Goal: Task Accomplishment & Management: Manage account settings

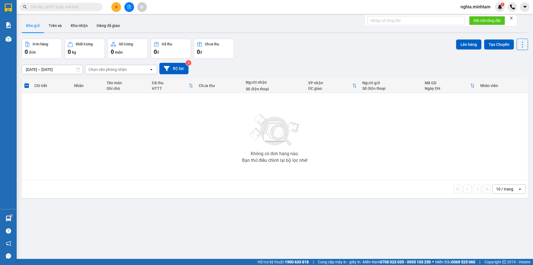
click at [89, 7] on input "text" at bounding box center [64, 7] width 66 height 6
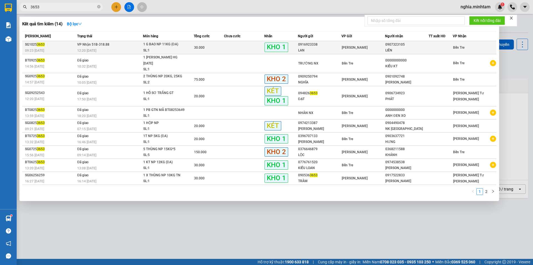
type input "3653"
click at [118, 43] on td "VP Nhận 51B-318.88 12:20 - 14/10" at bounding box center [109, 47] width 67 height 13
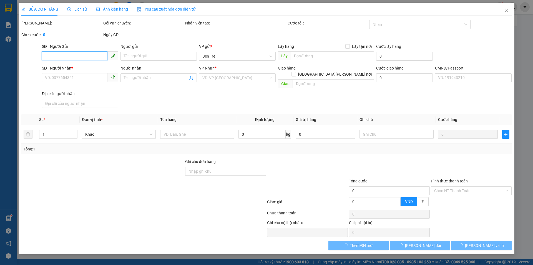
type input "0916923338"
type input "LAN"
type input "0907323105"
type input "LIÊN"
type input "30.000"
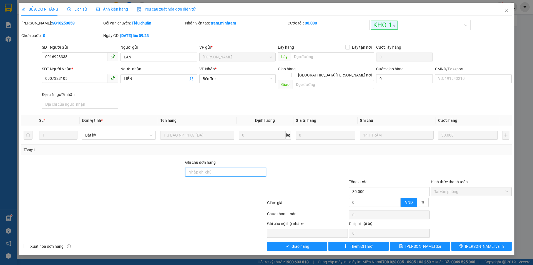
click at [206, 168] on input "Ghi chú đơn hàng" at bounding box center [225, 172] width 81 height 9
type input "ĐG"
click at [418, 243] on span "Lưu thay đổi" at bounding box center [424, 246] width 36 height 6
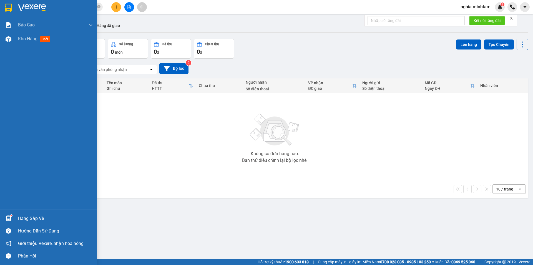
click at [34, 214] on div "Hàng sắp về" at bounding box center [48, 218] width 97 height 13
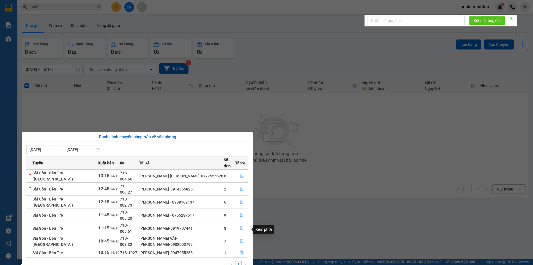
click at [241, 250] on icon "file-done" at bounding box center [242, 252] width 4 height 4
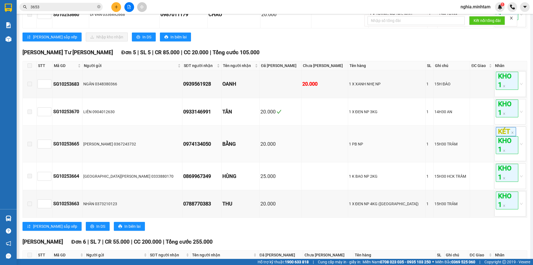
scroll to position [250, 0]
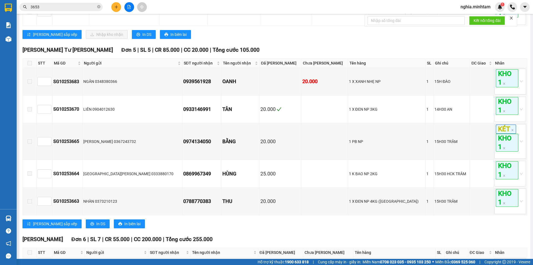
click at [29, 66] on label at bounding box center [30, 63] width 4 height 6
click at [28, 144] on span at bounding box center [30, 141] width 4 height 4
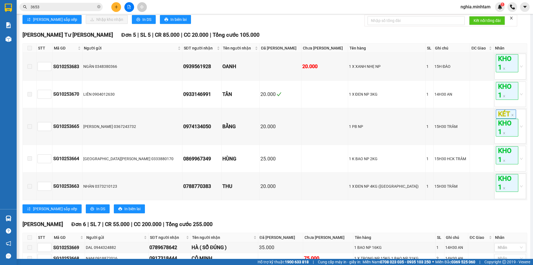
scroll to position [278, 0]
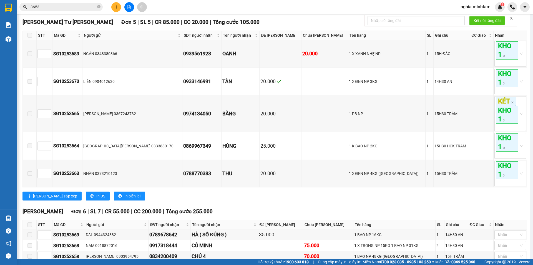
click at [28, 38] on span at bounding box center [30, 35] width 4 height 4
click at [99, 8] on icon "close-circle" at bounding box center [98, 6] width 3 height 3
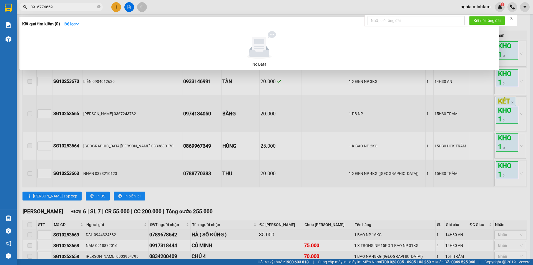
type input "0916776659"
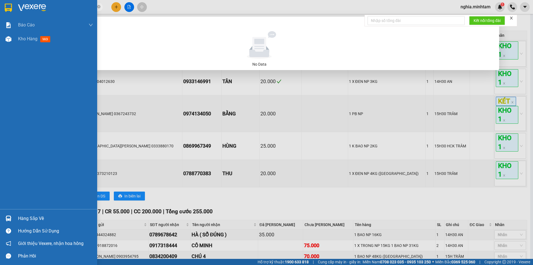
click at [9, 216] on img at bounding box center [9, 218] width 6 height 6
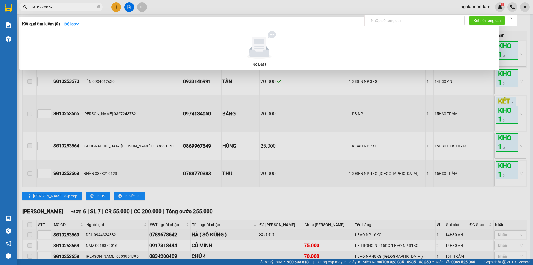
drag, startPoint x: 135, startPoint y: 28, endPoint x: 154, endPoint y: 11, distance: 25.0
click at [135, 28] on section "Kết quả tìm kiếm ( 0 ) Bộ lọc No Data 0916776659 nghia.minhtam 1 Báo cáo BC gia…" at bounding box center [266, 132] width 533 height 265
click at [513, 17] on icon "close" at bounding box center [512, 18] width 4 height 4
drag, startPoint x: 512, startPoint y: 28, endPoint x: 451, endPoint y: 43, distance: 62.3
click at [511, 28] on div at bounding box center [266, 132] width 533 height 265
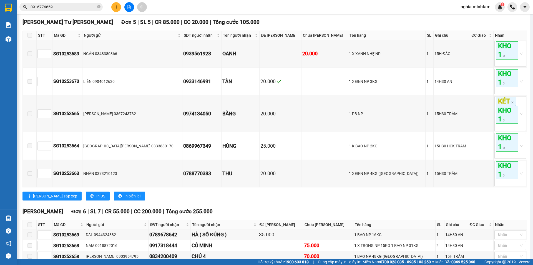
click at [113, 9] on button at bounding box center [116, 7] width 10 height 10
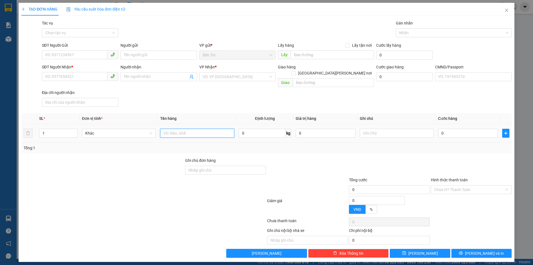
click at [206, 129] on input "text" at bounding box center [197, 133] width 74 height 9
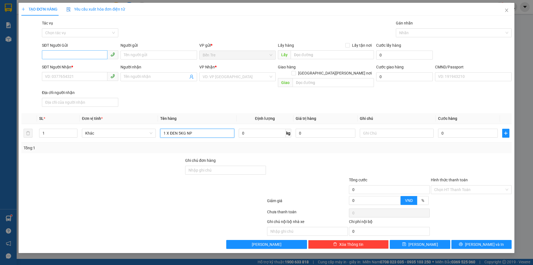
click at [63, 59] on span at bounding box center [80, 55] width 76 height 9
type input "1 X ĐEN 5KG NP"
click at [62, 58] on input "SĐT Người Gửi" at bounding box center [75, 54] width 66 height 9
type input "0943762759"
click at [79, 67] on div "0943762759 - TÂM" at bounding box center [80, 66] width 70 height 6
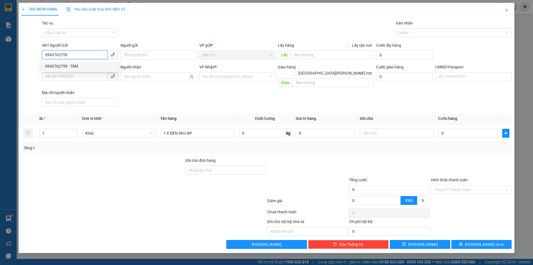
type input "TÂM"
type input "0964883978"
type input "PHÚC"
type input "0943762759"
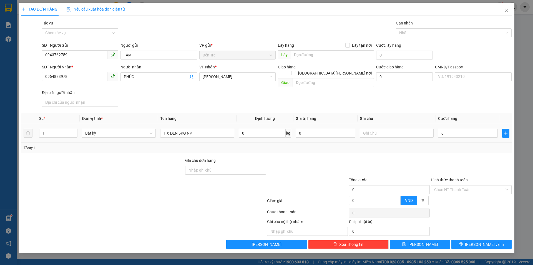
click at [399, 132] on div at bounding box center [397, 133] width 74 height 11
click at [399, 129] on input "text" at bounding box center [397, 133] width 74 height 9
type input "17H30 NHUẬN"
click at [467, 129] on input "0" at bounding box center [468, 133] width 60 height 9
type input "2"
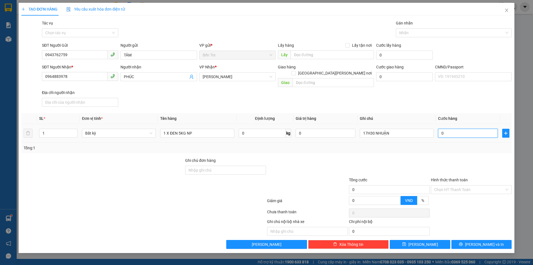
type input "2"
type input "20"
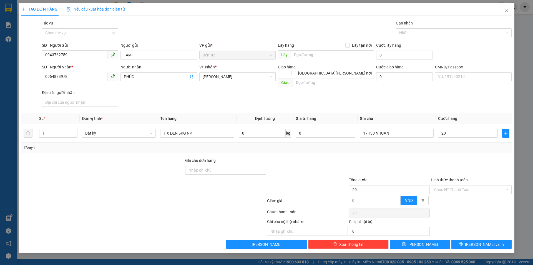
type input "20.000"
click at [320, 147] on div "Transit Pickup Surcharge Ids Transit Deliver Surcharge Ids Transit Deliver Surc…" at bounding box center [266, 134] width 491 height 229
click at [456, 185] on input "Hình thức thanh toán" at bounding box center [469, 189] width 70 height 8
click at [440, 196] on div "Tại văn phòng" at bounding box center [471, 194] width 74 height 6
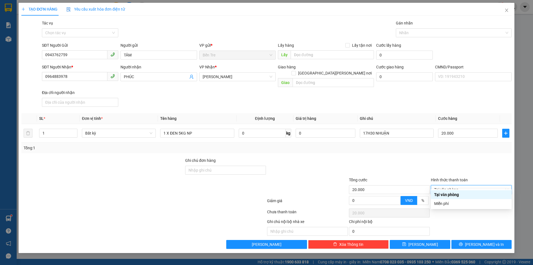
type input "0"
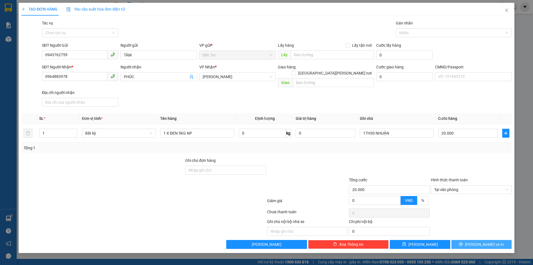
click at [478, 241] on span "Lưu và In" at bounding box center [484, 244] width 39 height 6
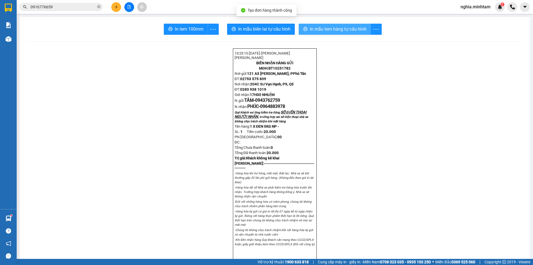
drag, startPoint x: 331, startPoint y: 28, endPoint x: 327, endPoint y: 27, distance: 4.6
click at [331, 28] on span "In mẫu tem hàng tự cấu hình" at bounding box center [338, 29] width 57 height 7
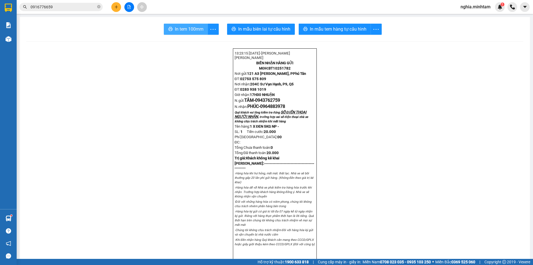
click at [189, 25] on button "In tem 100mm" at bounding box center [186, 29] width 44 height 11
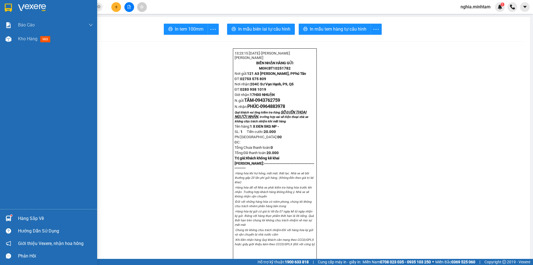
click at [9, 218] on img at bounding box center [9, 218] width 6 height 6
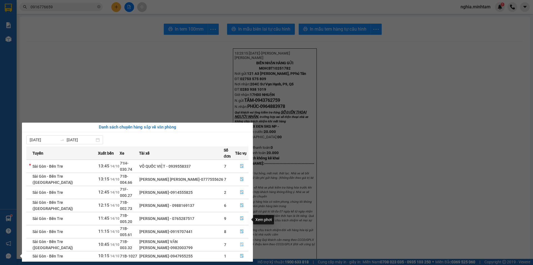
click at [241, 240] on button "button" at bounding box center [242, 244] width 13 height 9
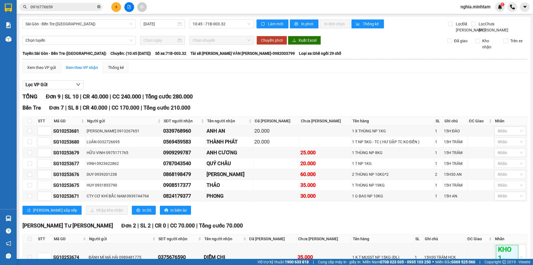
click at [99, 8] on icon "close-circle" at bounding box center [98, 6] width 3 height 3
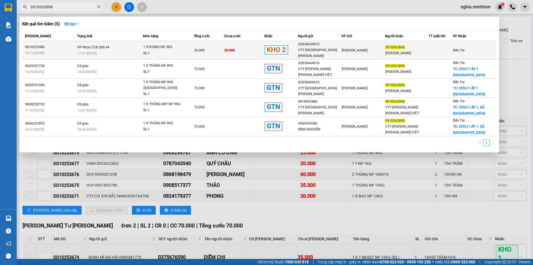
type input "0918363898"
click at [163, 46] on div "1 XTHÙNG NP 3KG" at bounding box center [164, 47] width 42 height 6
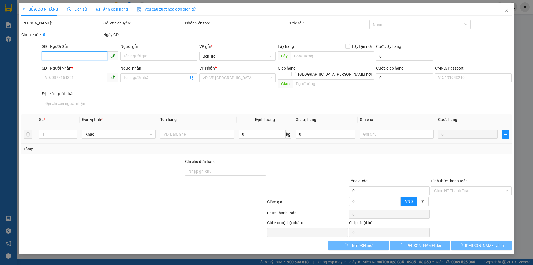
type input "02838444010"
type input "CTY ÚC CHÂU"
type input "0918363898"
type input "ANH TRIỆU"
type input "20.000"
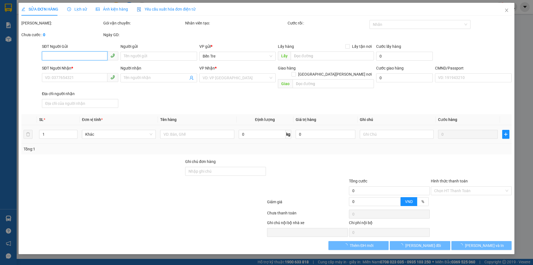
type input "20.000"
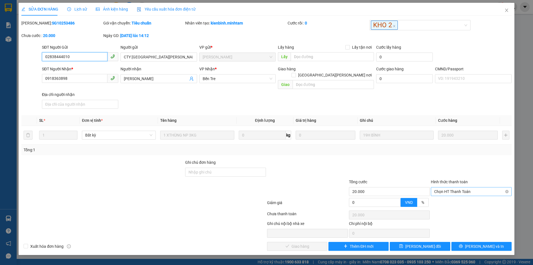
click at [461, 187] on span "Chọn HT Thanh Toán" at bounding box center [471, 191] width 74 height 8
click at [449, 196] on div "Tại văn phòng" at bounding box center [471, 196] width 74 height 6
drag, startPoint x: 287, startPoint y: 237, endPoint x: 286, endPoint y: 243, distance: 6.1
click at [286, 243] on span "Lưu và Giao hàng" at bounding box center [315, 246] width 75 height 6
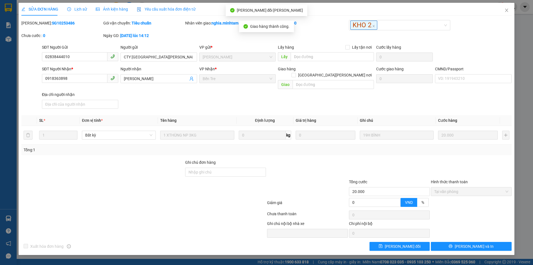
click at [482, 245] on div "SỬA ĐƠN HÀNG Lịch sử Ảnh kiện hàng Yêu cầu xuất hóa đơn điện tử Total Paid Fee …" at bounding box center [267, 129] width 496 height 252
click at [474, 243] on span "Lưu và In" at bounding box center [474, 246] width 39 height 6
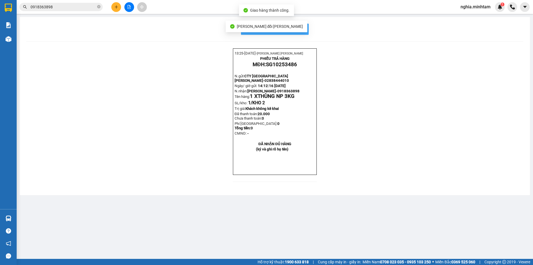
click at [305, 28] on button "In mẫu biên lai tự cấu hình" at bounding box center [275, 29] width 68 height 11
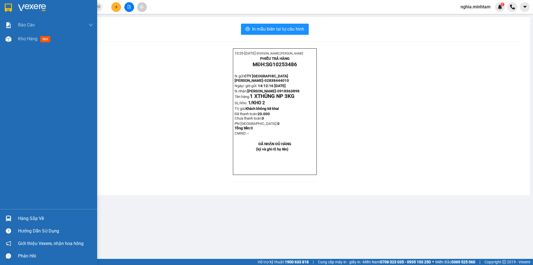
click at [25, 218] on div "Hàng sắp về" at bounding box center [55, 218] width 75 height 8
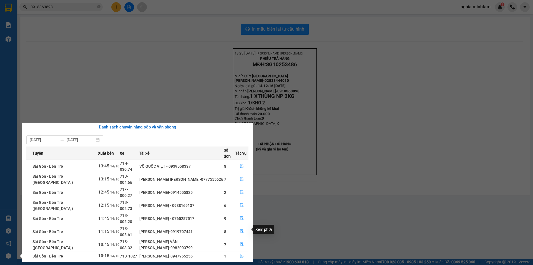
click at [240, 254] on icon "file-done" at bounding box center [242, 256] width 4 height 4
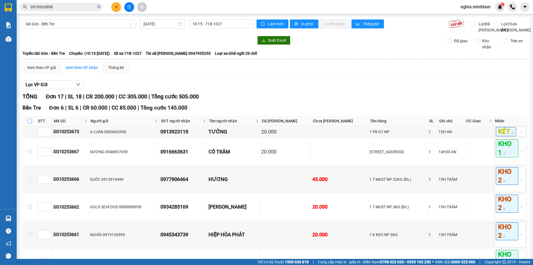
click at [31, 123] on input "checkbox" at bounding box center [30, 121] width 4 height 4
checkbox input "true"
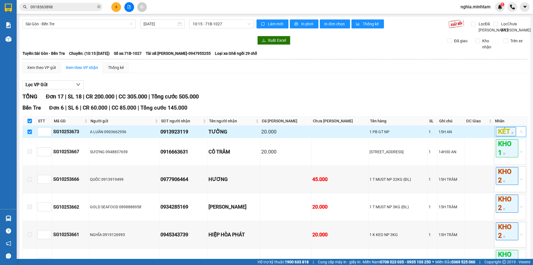
click at [517, 137] on div "KÉT" at bounding box center [511, 131] width 32 height 10
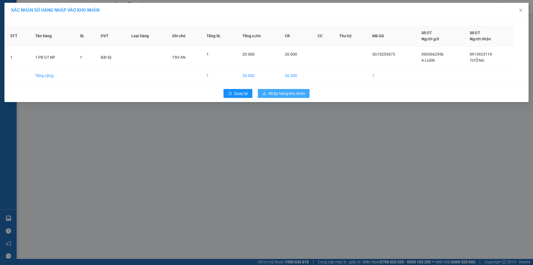
click at [301, 94] on span "Nhập hàng kho nhận" at bounding box center [287, 93] width 37 height 6
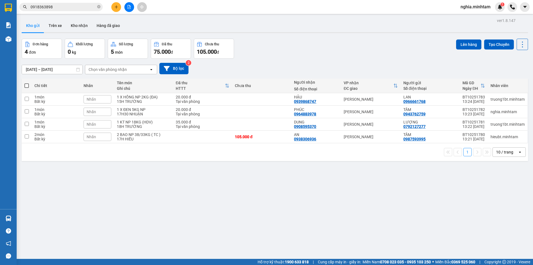
click at [58, 5] on input "0918363898" at bounding box center [64, 7] width 66 height 6
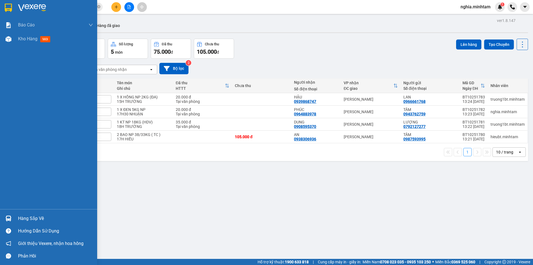
type input "3673"
click at [5, 3] on div at bounding box center [9, 8] width 10 height 10
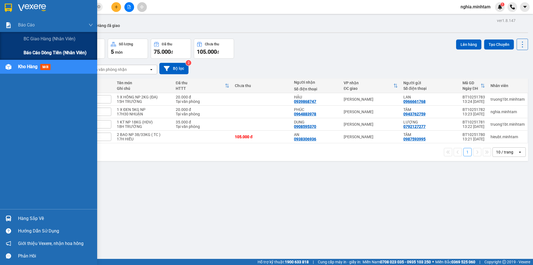
click at [56, 54] on span "Báo cáo dòng tiền (nhân viên)" at bounding box center [55, 52] width 63 height 7
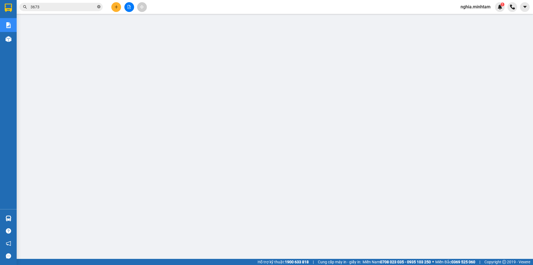
click at [99, 4] on span at bounding box center [98, 6] width 3 height 5
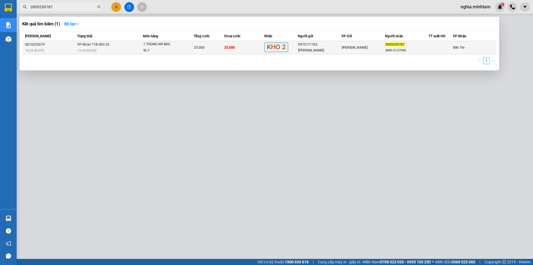
type input "0909299787"
click at [137, 51] on div "13:28 - 14/10" at bounding box center [110, 51] width 66 height 6
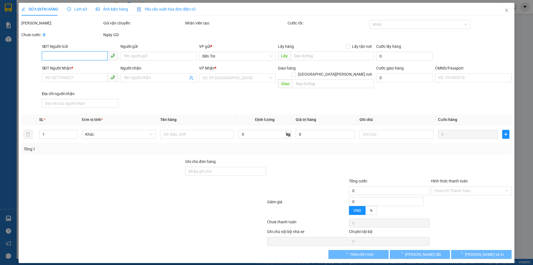
type input "0975171765"
type input "HỮU VINH"
type input "0909299787"
type input "ANH CƯƠNG"
type input "25.000"
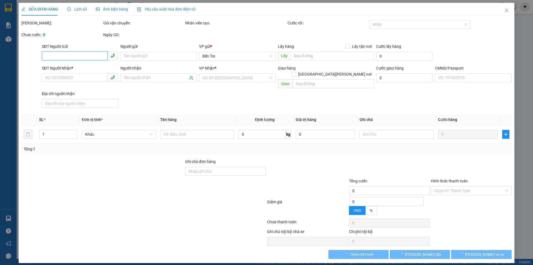
type input "25.000"
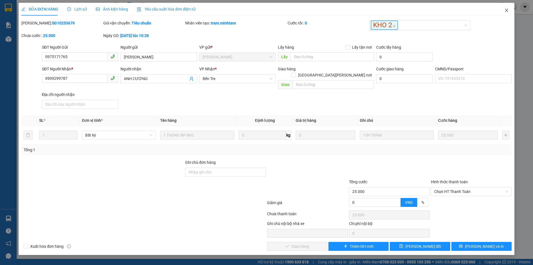
click at [508, 11] on icon "close" at bounding box center [507, 10] width 4 height 4
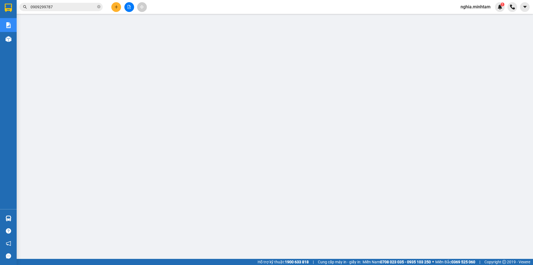
click at [85, 7] on input "0909299787" at bounding box center [64, 7] width 66 height 6
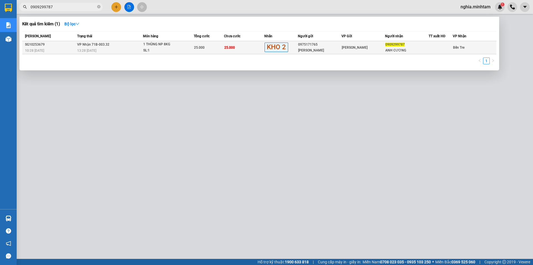
click at [126, 47] on td "VP Nhận 71B-003.32 13:28 - 14/10" at bounding box center [109, 47] width 67 height 13
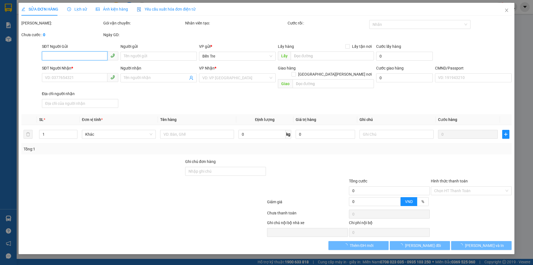
type input "0975171765"
type input "HỮU VINH"
type input "0909299787"
type input "ANH CƯƠNG"
type input "25.000"
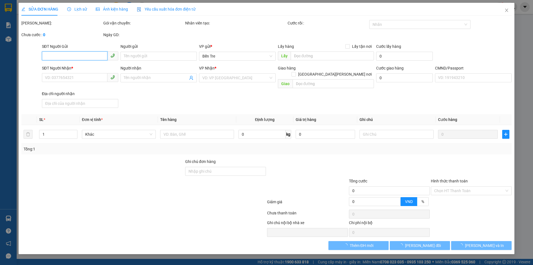
type input "25.000"
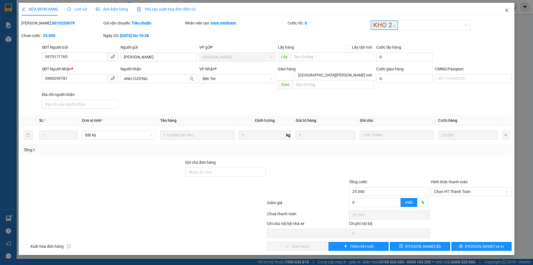
click at [507, 11] on icon "close" at bounding box center [506, 10] width 3 height 3
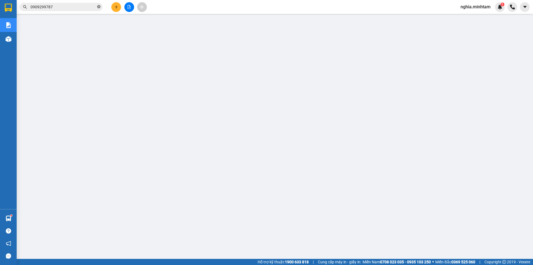
click at [100, 6] on icon "close-circle" at bounding box center [98, 6] width 3 height 3
click at [89, 7] on input "text" at bounding box center [64, 7] width 66 height 6
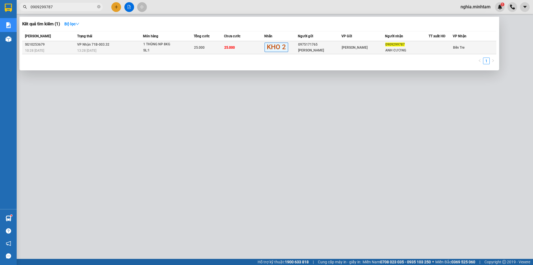
type input "0909299787"
click at [174, 50] on div "SL: 1" at bounding box center [164, 51] width 42 height 6
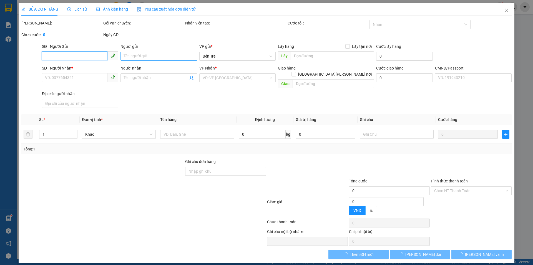
type input "0975171765"
type input "HỮU VINH"
type input "0909299787"
type input "ANH CƯƠNG"
type input "25.000"
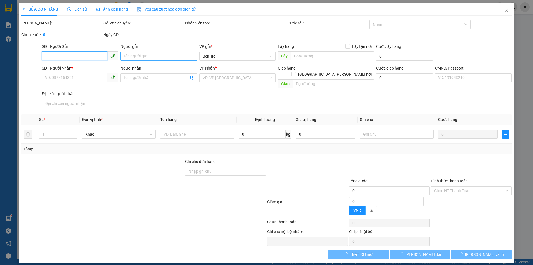
type input "25.000"
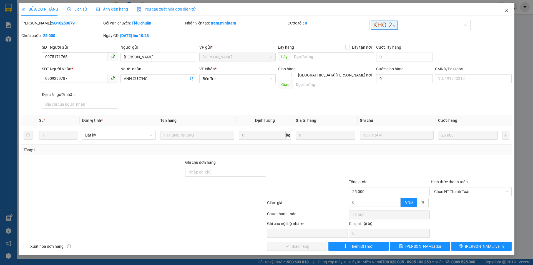
click at [508, 11] on icon "close" at bounding box center [507, 10] width 4 height 4
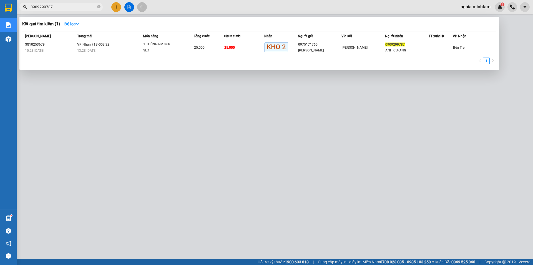
click at [61, 8] on input "0909299787" at bounding box center [64, 7] width 66 height 6
click at [153, 48] on div "SL: 1" at bounding box center [164, 51] width 42 height 6
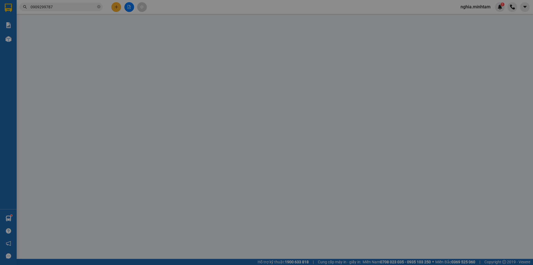
type input "0975171765"
type input "HỮU VINH"
type input "0909299787"
type input "ANH CƯƠNG"
type input "25.000"
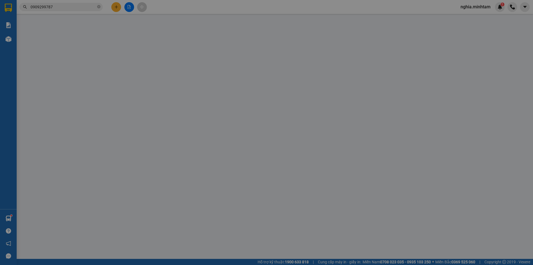
type input "25.000"
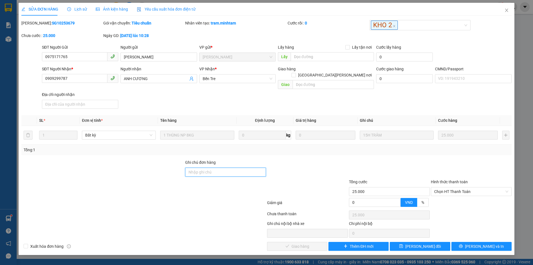
click at [198, 168] on input "Ghi chú đơn hàng" at bounding box center [225, 172] width 81 height 9
drag, startPoint x: 76, startPoint y: 80, endPoint x: 35, endPoint y: 81, distance: 40.6
click at [35, 81] on div "SĐT Người Nhận * 0909299787 0909299787 Người nhận ANH CƯƠNG VP Nhận * Bến Tre …" at bounding box center [267, 88] width 492 height 45
drag, startPoint x: 84, startPoint y: 58, endPoint x: 43, endPoint y: 61, distance: 40.9
click at [35, 64] on div "SĐT Người Gửi 0975171765 0975171765 Người gửi HỮU VINH VP gửi * Hồ Chí Minh Lấy…" at bounding box center [267, 53] width 492 height 19
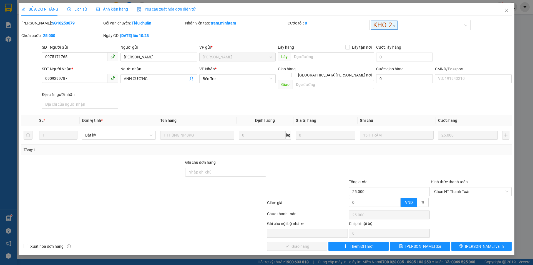
drag, startPoint x: 62, startPoint y: 22, endPoint x: 34, endPoint y: 25, distance: 27.6
click at [34, 25] on div "Mã ĐH: SG10253679" at bounding box center [61, 23] width 81 height 6
drag, startPoint x: 70, startPoint y: 57, endPoint x: 15, endPoint y: 66, distance: 55.9
click at [15, 66] on div "SỬA ĐƠN HÀNG Lịch sử Ảnh kiện hàng Yêu cầu xuất hóa đơn điện tử Total Paid Fee …" at bounding box center [266, 132] width 533 height 265
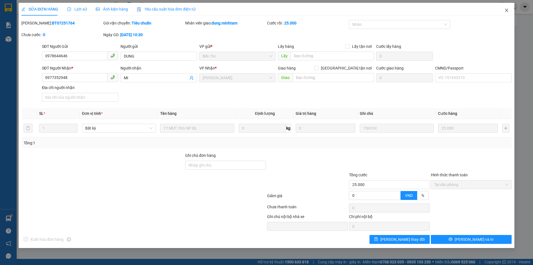
click at [506, 7] on span "Close" at bounding box center [507, 11] width 16 height 16
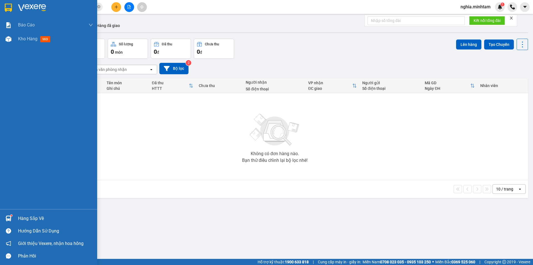
click at [20, 214] on div "Hàng sắp về" at bounding box center [55, 218] width 75 height 8
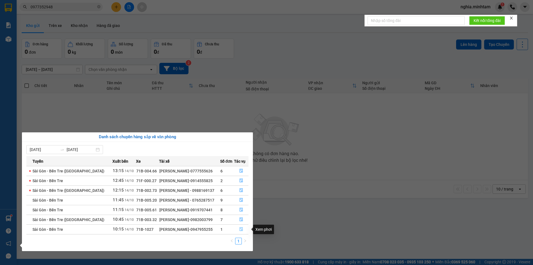
click at [238, 228] on button "button" at bounding box center [241, 229] width 14 height 9
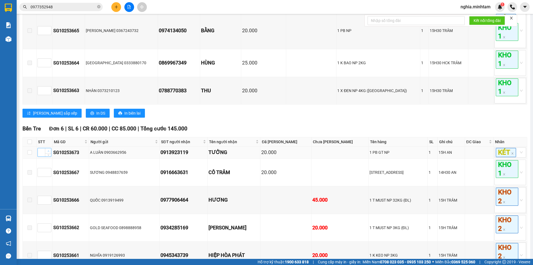
scroll to position [194, 0]
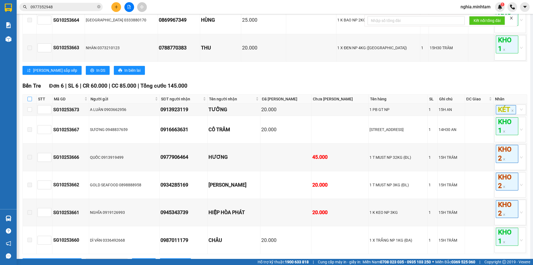
click at [31, 101] on input "checkbox" at bounding box center [30, 99] width 4 height 4
checkbox input "true"
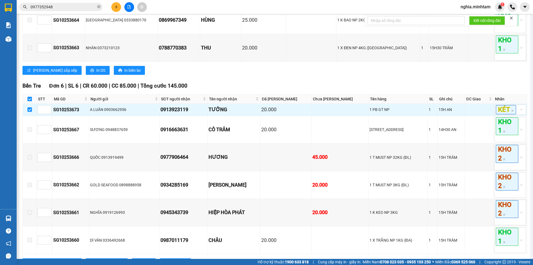
click at [29, 101] on input "checkbox" at bounding box center [30, 99] width 4 height 4
checkbox input "false"
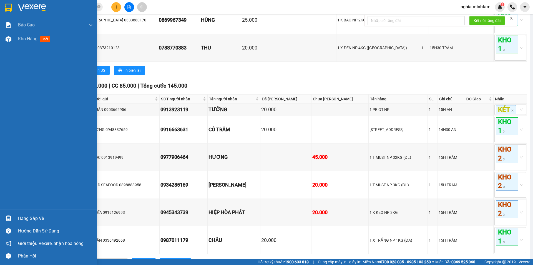
click at [15, 217] on div "Hàng sắp về" at bounding box center [48, 218] width 97 height 13
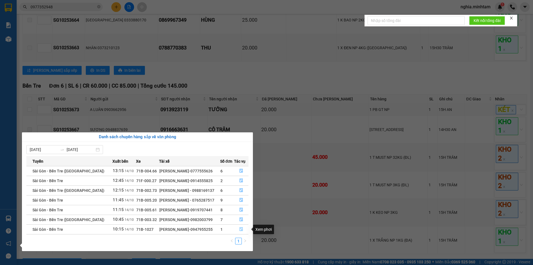
click at [240, 229] on icon "file-done" at bounding box center [241, 229] width 4 height 4
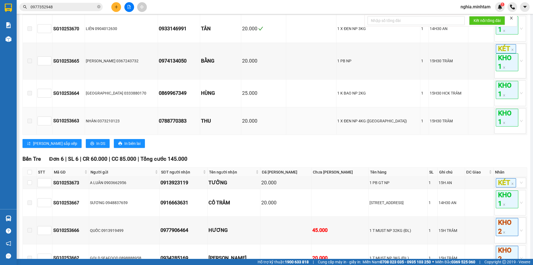
scroll to position [27, 0]
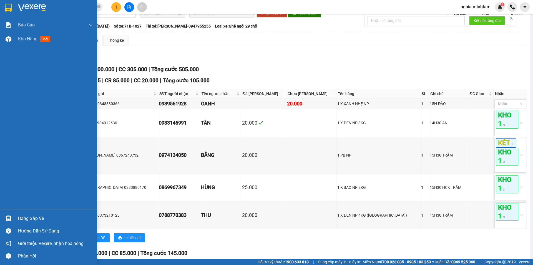
click at [23, 213] on div "Hàng sắp về" at bounding box center [48, 218] width 97 height 13
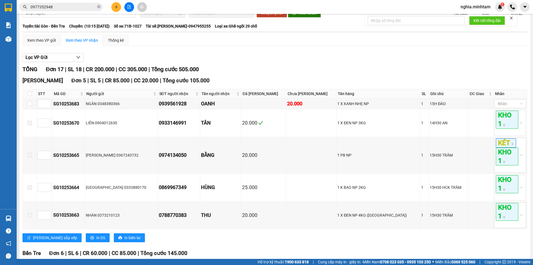
click at [256, 78] on section "Kết quả tìm kiếm ( 36 ) Bộ lọc Mã ĐH Trạng thái Món hàng Tổng cước Chưa cước Nh…" at bounding box center [266, 132] width 533 height 265
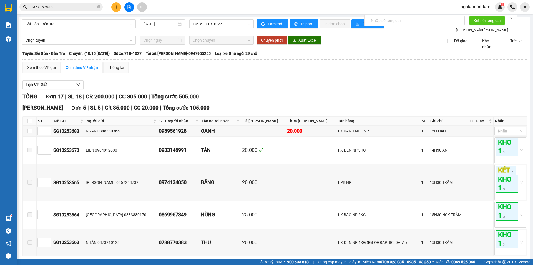
scroll to position [27, 0]
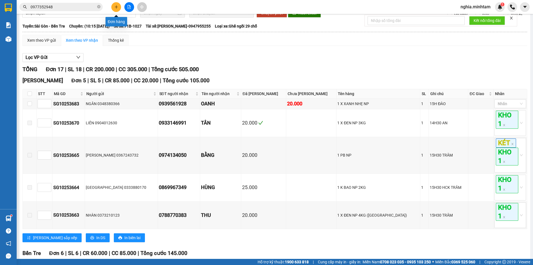
click at [117, 6] on icon "plus" at bounding box center [116, 7] width 4 height 4
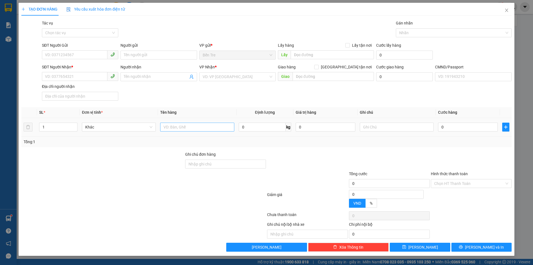
drag, startPoint x: 179, startPoint y: 121, endPoint x: 180, endPoint y: 124, distance: 3.3
click at [180, 124] on div at bounding box center [197, 126] width 74 height 11
click at [180, 124] on input "text" at bounding box center [197, 127] width 74 height 9
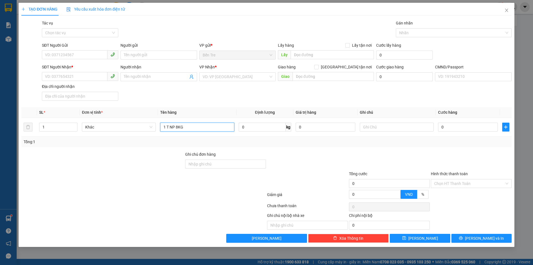
type input "1 T NP 8KG"
click at [73, 56] on input "SĐT Người Gửi" at bounding box center [75, 54] width 66 height 9
click at [87, 56] on input "SĐT Người Gửi" at bounding box center [75, 54] width 66 height 9
paste input "0909299787"
type input "0909299787"
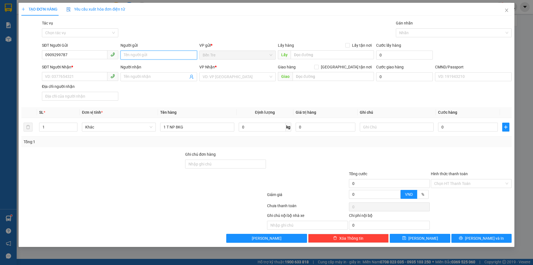
click at [136, 52] on input "Người gửi" at bounding box center [159, 55] width 76 height 9
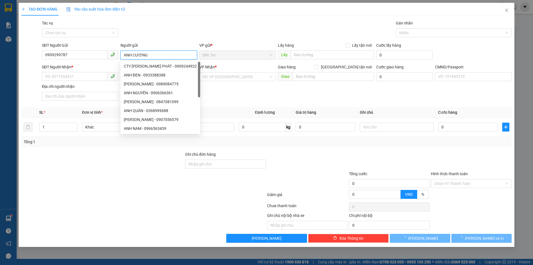
type input "ANH CƯƠNG"
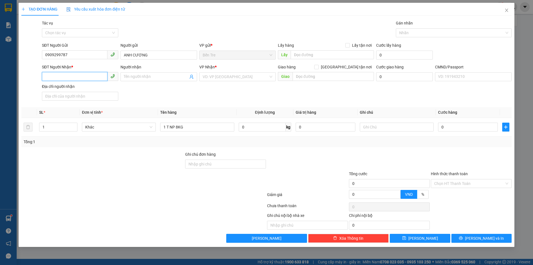
click at [78, 78] on input "SĐT Người Nhận *" at bounding box center [75, 76] width 66 height 9
paste input "0975171765"
type input "0975171765"
click at [76, 89] on div "0975171765 - HỮU VINH" at bounding box center [80, 88] width 70 height 6
type input "HỮU VINH"
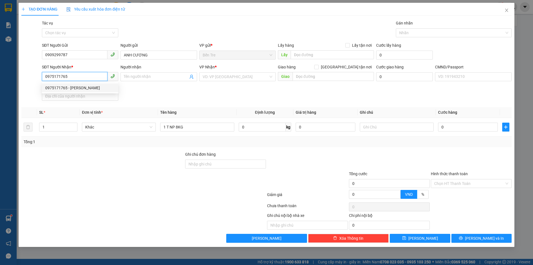
type input "089081025833"
type input "0975171765"
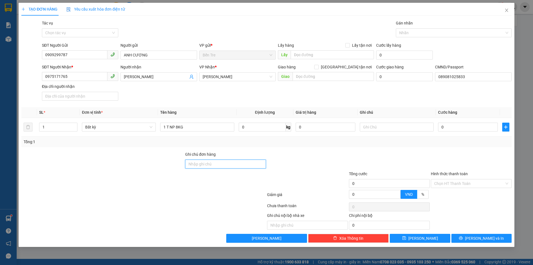
click at [206, 163] on input "Ghi chú đơn hàng" at bounding box center [225, 163] width 81 height 9
paste input "SG10253679"
click at [189, 164] on input "SG10253679" at bounding box center [225, 163] width 81 height 9
type input "THU DÙM PHÍ 2 ĐẦU MÃ SG10253679"
click at [391, 128] on input "text" at bounding box center [397, 127] width 74 height 9
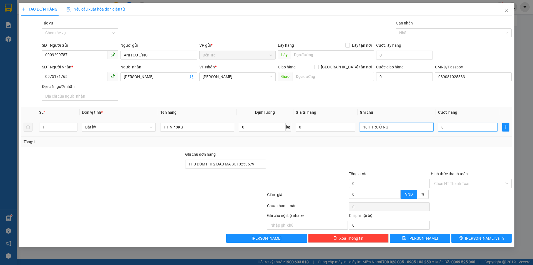
type input "18H TRƯỜNG"
click at [449, 125] on input "0" at bounding box center [468, 127] width 60 height 9
type input "2"
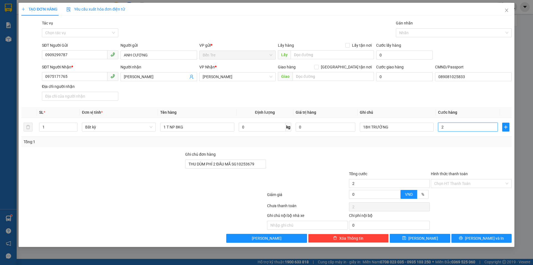
type input "25"
type input "25.000"
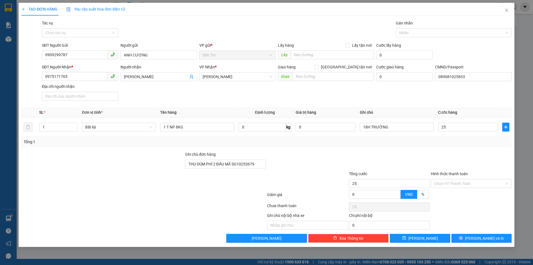
type input "25.000"
click at [405, 95] on div "SĐT Người Nhận * 0975171765 Người nhận HỮU VINH VP Nhận * Hồ Chí Minh Giao hàng…" at bounding box center [277, 83] width 472 height 39
click at [479, 237] on span "Lưu và In" at bounding box center [484, 238] width 39 height 6
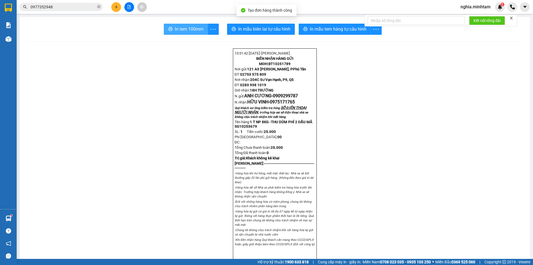
click at [176, 26] on span "In tem 100mm" at bounding box center [189, 29] width 29 height 7
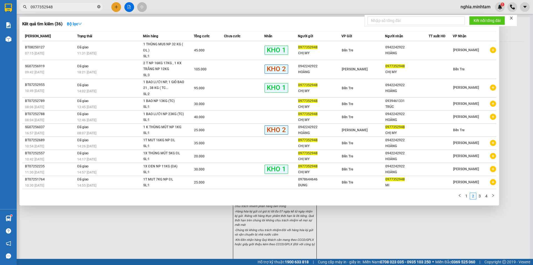
click at [99, 8] on icon "close-circle" at bounding box center [98, 6] width 3 height 3
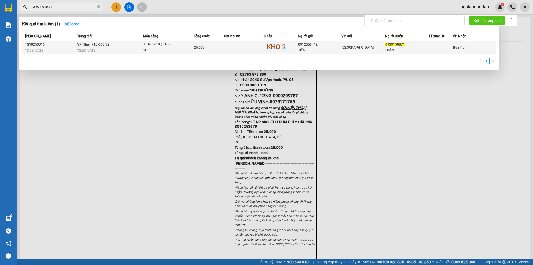
type input "0939150871"
click at [179, 52] on div "SL: 1" at bounding box center [164, 51] width 42 height 6
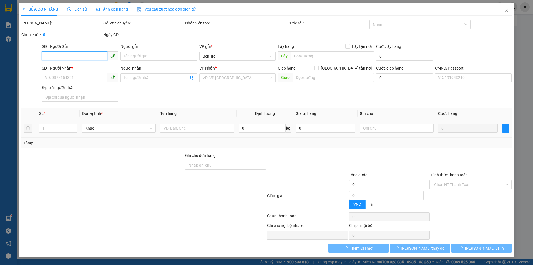
type input "0912558412"
type input "TIÊN"
type input "0939150871"
type input "LUÂN"
type input "KLLĐ"
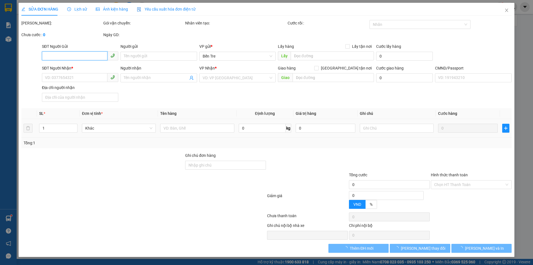
type input "25.000"
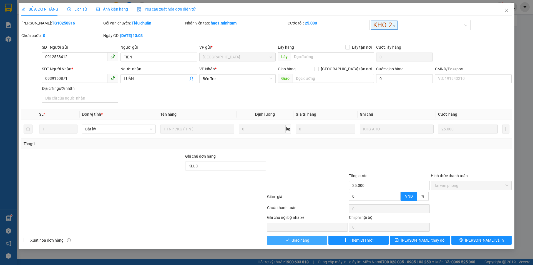
click at [300, 239] on span "Giao hàng" at bounding box center [301, 240] width 18 height 6
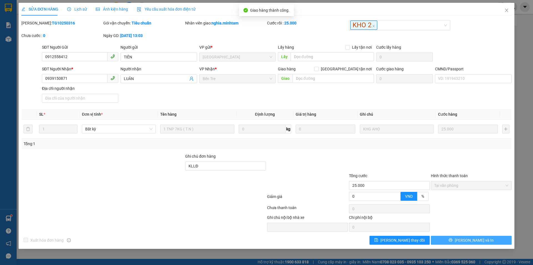
click at [479, 241] on span "Lưu và In" at bounding box center [474, 240] width 39 height 6
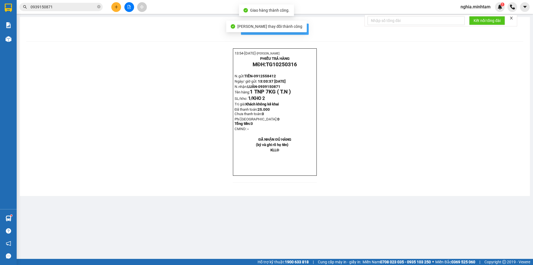
click at [306, 30] on button "In mẫu biên lai tự cấu hình" at bounding box center [275, 29] width 68 height 11
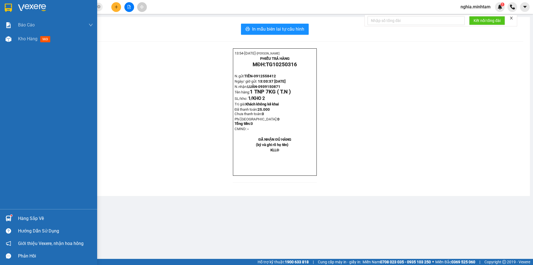
click at [6, 11] on img at bounding box center [8, 8] width 7 height 8
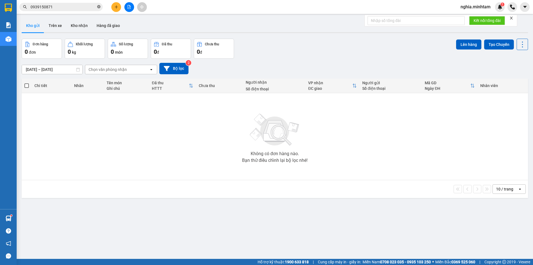
click at [98, 7] on icon "close-circle" at bounding box center [98, 6] width 3 height 3
click at [94, 7] on input "text" at bounding box center [64, 7] width 66 height 6
paste input "0975171765"
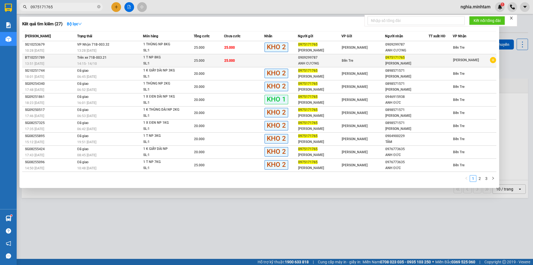
type input "0975171765"
click at [117, 59] on td "Trên xe 71B-003.21 14:15 - 14/10" at bounding box center [109, 60] width 67 height 13
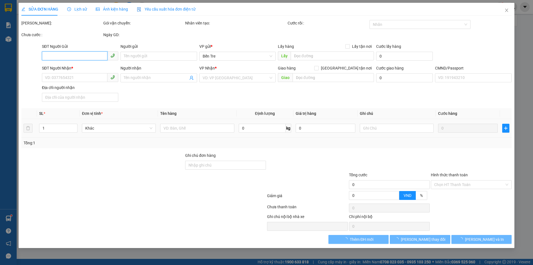
type input "0909299787"
type input "ANH CƯƠNG"
type input "0975171765"
type input "HỮU VINH"
type input "089081025833"
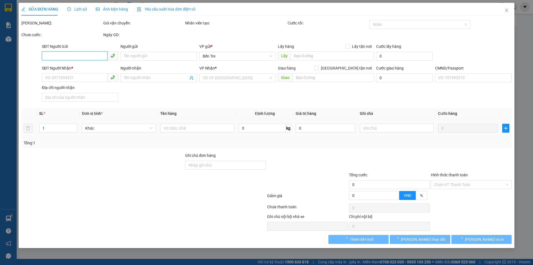
type input "THU DÙM PHÍ 2 ĐẦU MÃ SG10253679"
type input "25.000"
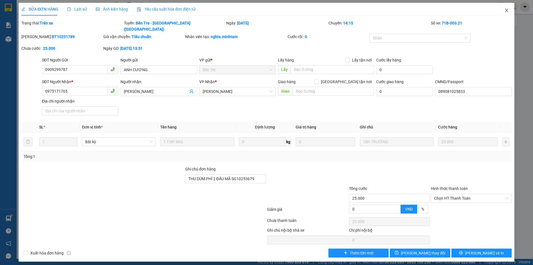
click at [506, 9] on icon "close" at bounding box center [507, 10] width 4 height 4
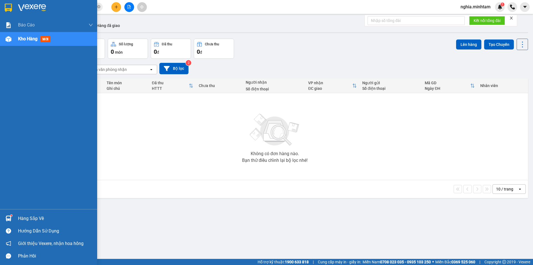
click at [29, 216] on div "Hàng sắp về" at bounding box center [55, 218] width 75 height 8
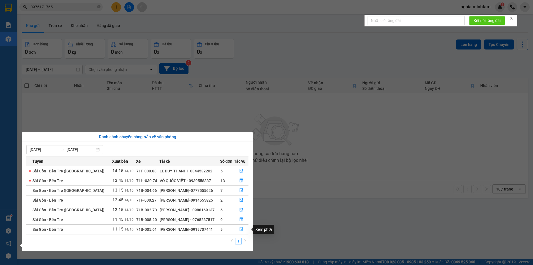
click at [242, 227] on icon "file-done" at bounding box center [241, 229] width 4 height 4
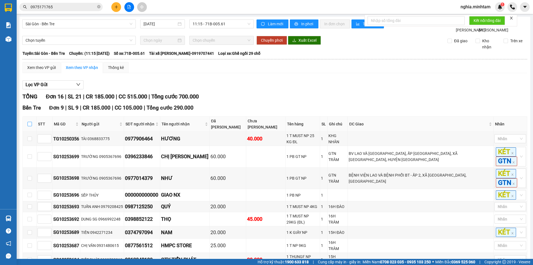
click at [29, 122] on input "checkbox" at bounding box center [30, 124] width 4 height 4
checkbox input "true"
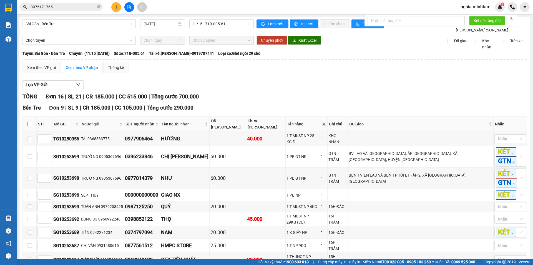
checkbox input "true"
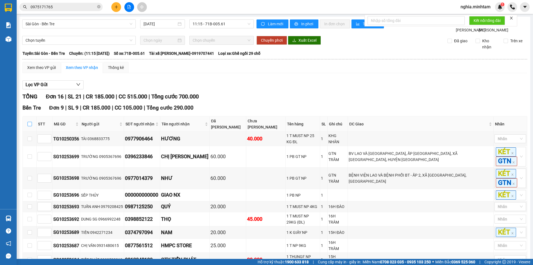
checkbox input "true"
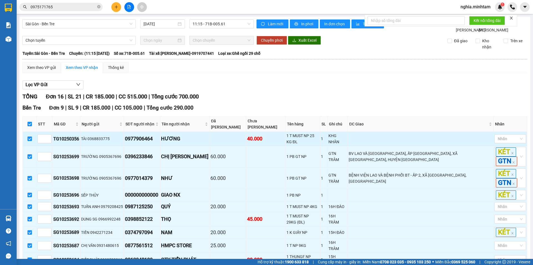
click at [30, 136] on input "checkbox" at bounding box center [30, 138] width 4 height 4
checkbox input "false"
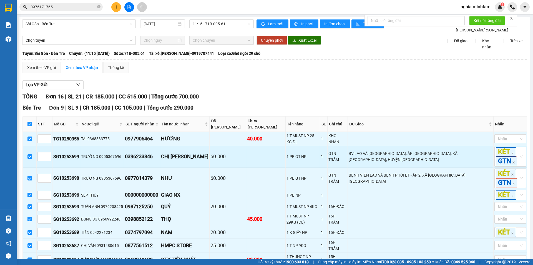
checkbox input "false"
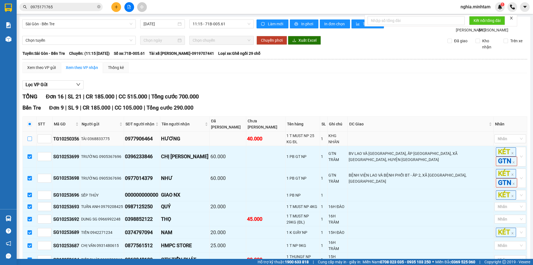
click at [28, 136] on input "checkbox" at bounding box center [30, 138] width 4 height 4
checkbox input "true"
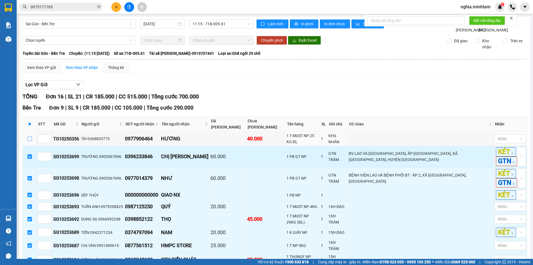
checkbox input "true"
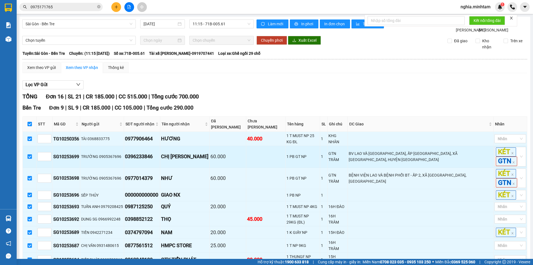
click at [31, 154] on input "checkbox" at bounding box center [30, 156] width 4 height 4
checkbox input "false"
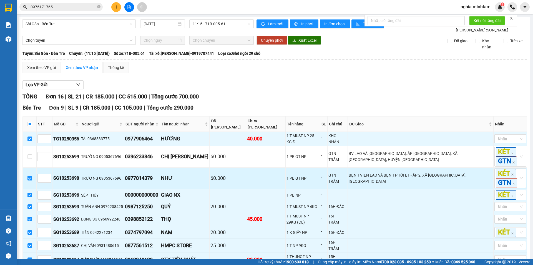
click at [30, 176] on input "checkbox" at bounding box center [30, 178] width 4 height 4
checkbox input "false"
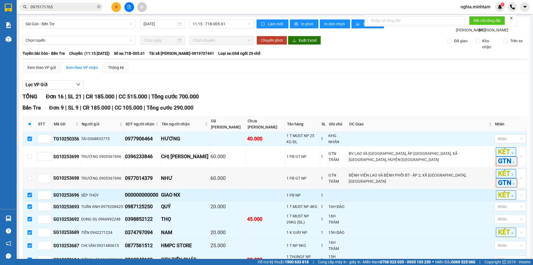
click at [30, 193] on input "checkbox" at bounding box center [30, 195] width 4 height 4
checkbox input "false"
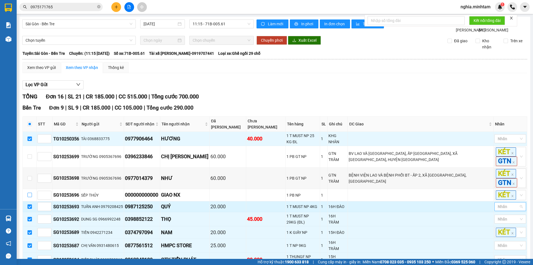
click at [511, 203] on div at bounding box center [507, 206] width 23 height 7
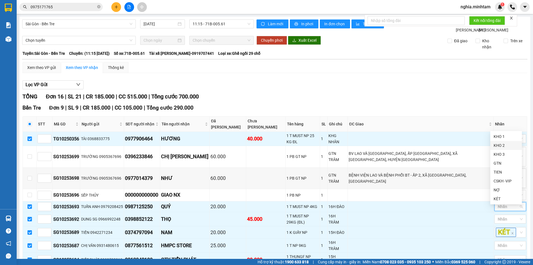
drag, startPoint x: 507, startPoint y: 146, endPoint x: 503, endPoint y: 144, distance: 3.7
click at [506, 146] on div "KHO 2" at bounding box center [506, 145] width 25 height 6
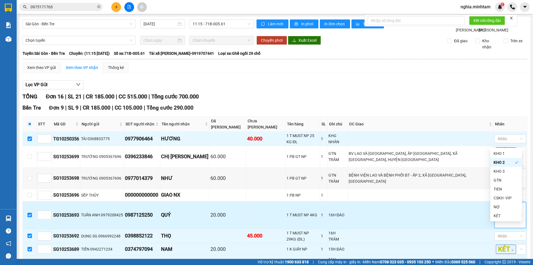
click at [481, 201] on td at bounding box center [421, 215] width 146 height 28
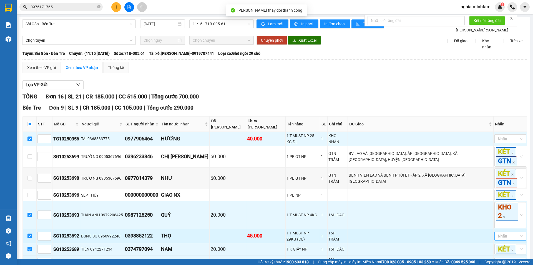
click at [501, 233] on div at bounding box center [507, 236] width 23 height 7
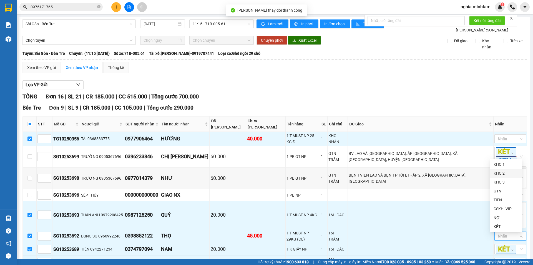
click at [502, 175] on div "KHO 2" at bounding box center [506, 173] width 25 height 6
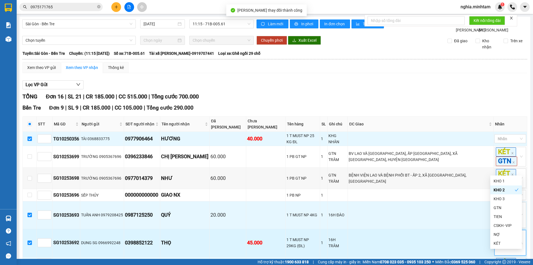
click at [484, 229] on td at bounding box center [421, 243] width 146 height 28
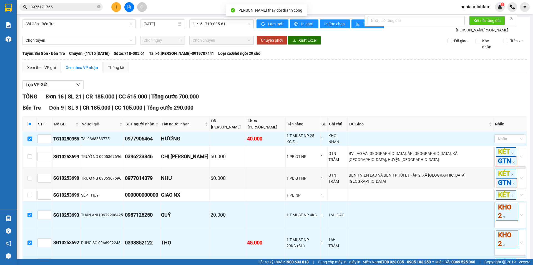
click at [30, 260] on input "checkbox" at bounding box center [30, 262] width 4 height 4
checkbox input "false"
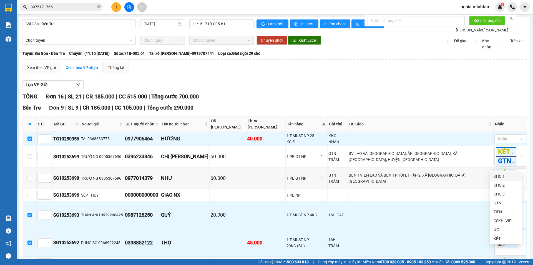
click at [499, 185] on div "KHO 2" at bounding box center [506, 185] width 25 height 6
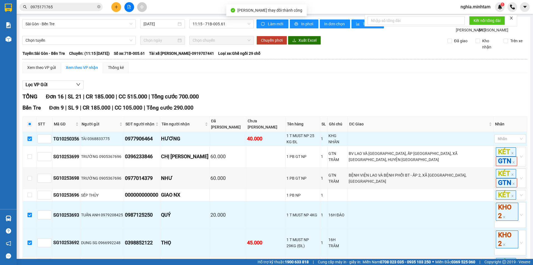
click at [503, 130] on div "KHO 2" at bounding box center [506, 128] width 25 height 6
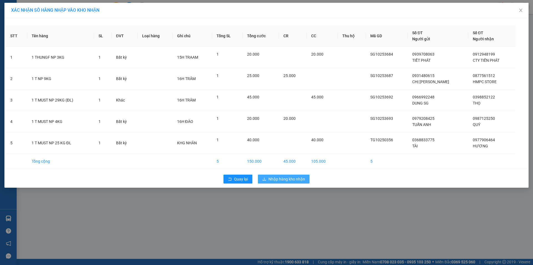
click at [286, 181] on span "Nhập hàng kho nhận" at bounding box center [287, 179] width 37 height 6
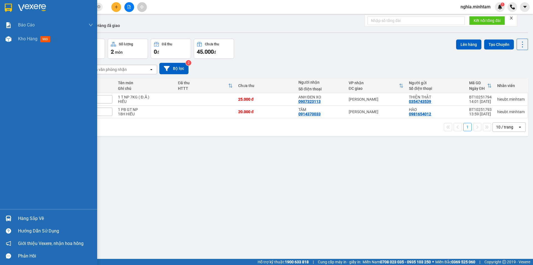
click at [23, 213] on div "Hàng sắp về" at bounding box center [48, 218] width 97 height 13
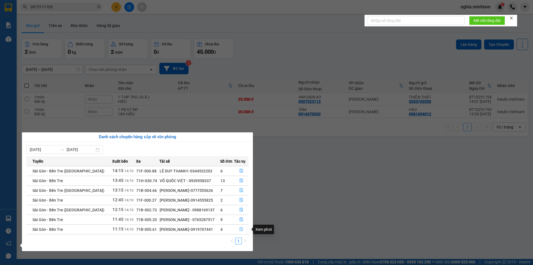
click at [241, 228] on icon "file-done" at bounding box center [241, 229] width 4 height 4
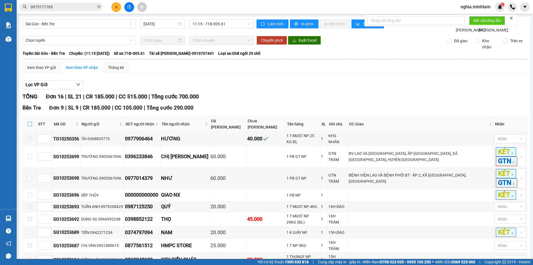
click at [29, 126] on input "checkbox" at bounding box center [30, 124] width 4 height 4
checkbox input "true"
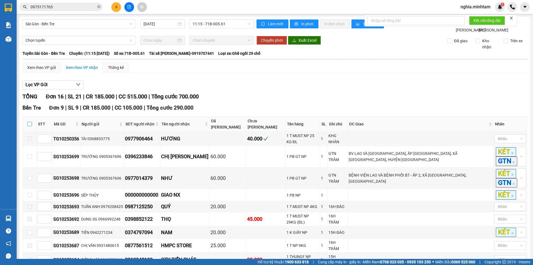
checkbox input "true"
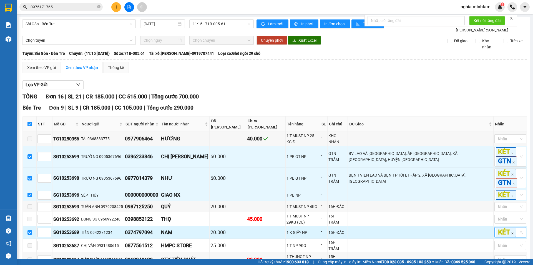
click at [511, 232] on icon "close" at bounding box center [512, 233] width 3 height 3
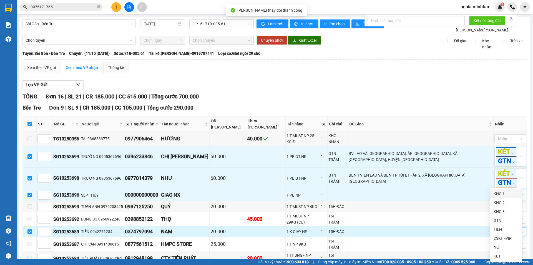
click at [503, 195] on div "KHO 1" at bounding box center [506, 194] width 25 height 6
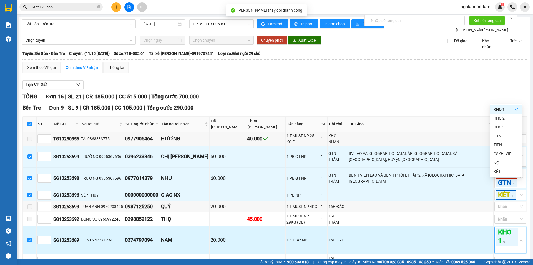
click at [485, 226] on td at bounding box center [421, 240] width 146 height 28
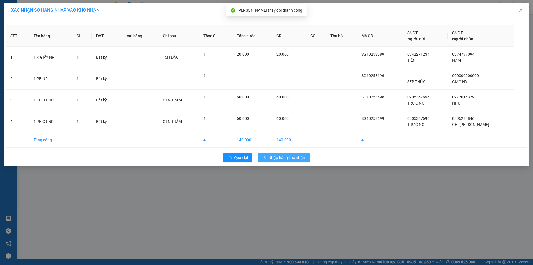
click at [275, 159] on span "Nhập hàng kho nhận" at bounding box center [287, 157] width 37 height 6
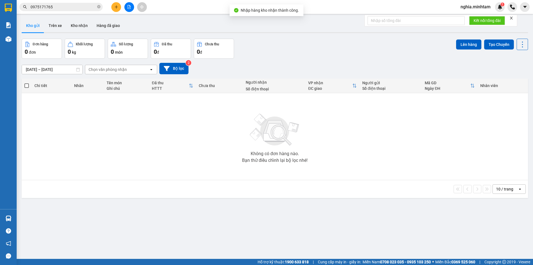
click at [65, 9] on input "0975171765" at bounding box center [64, 7] width 66 height 6
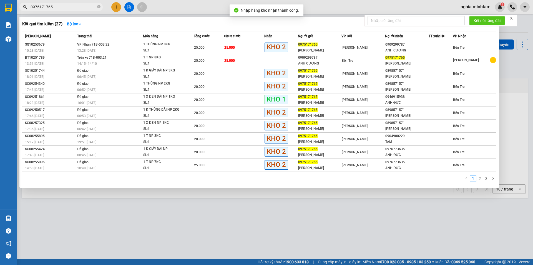
click at [65, 9] on input "0975171765" at bounding box center [64, 7] width 66 height 6
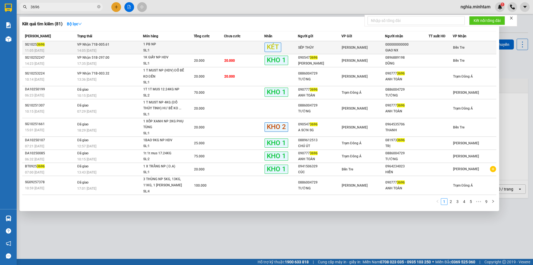
type input "3696"
click at [117, 48] on div "14:05 - 14/10" at bounding box center [110, 51] width 66 height 6
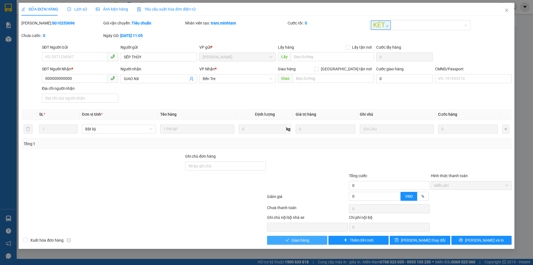
click at [312, 240] on button "Giao hàng" at bounding box center [297, 240] width 60 height 9
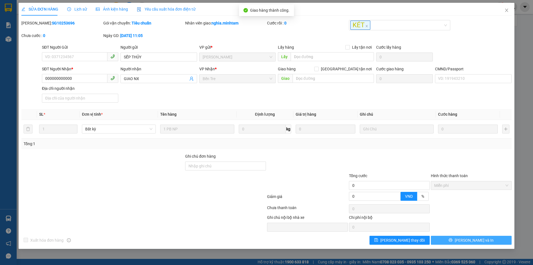
click at [478, 241] on span "Lưu và In" at bounding box center [474, 240] width 39 height 6
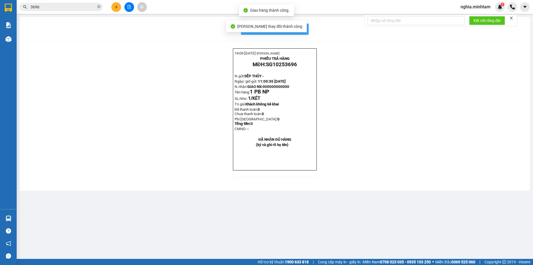
click at [306, 28] on button "In mẫu biên lai tự cấu hình" at bounding box center [275, 29] width 68 height 11
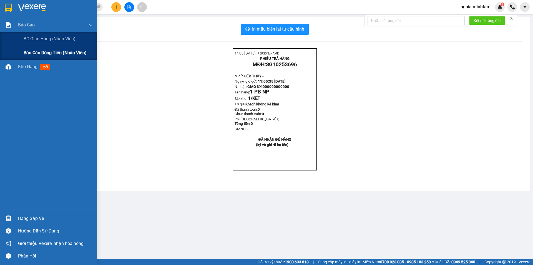
click at [52, 54] on span "Báo cáo dòng tiền (nhân viên)" at bounding box center [55, 52] width 63 height 7
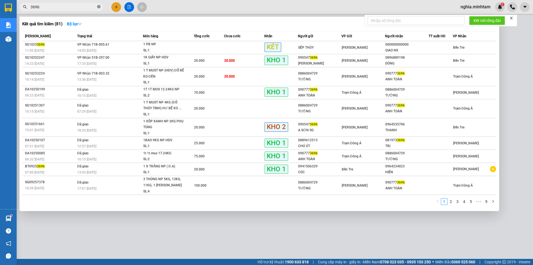
click at [99, 6] on icon "close-circle" at bounding box center [98, 6] width 3 height 3
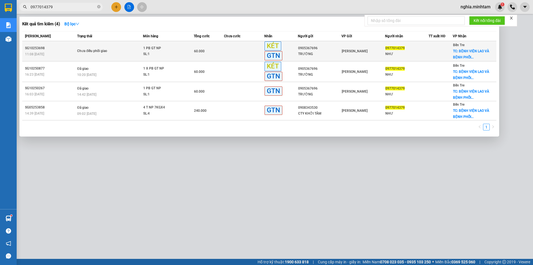
type input "0977014379"
click at [129, 49] on span "Chưa điều phối giao" at bounding box center [110, 51] width 66 height 6
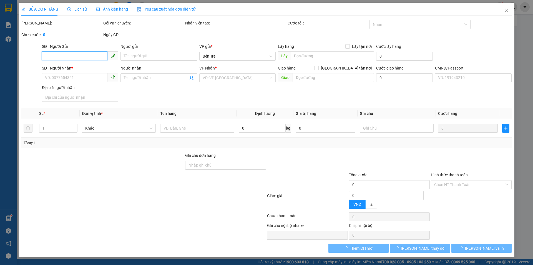
type input "0905367696"
type input "TRƯỜNG"
type input "0977014379"
type input "NHƯ"
checkbox input "true"
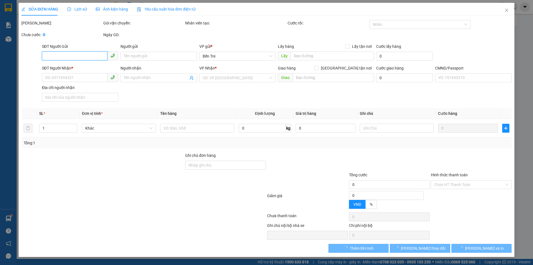
type input "BỆNH VIỆN LAO VÀ BỆNH PHỔI BT - ẤP 2, XÃ HỮU ĐỊNH, CHÂU THÀNH"
type input "60.000"
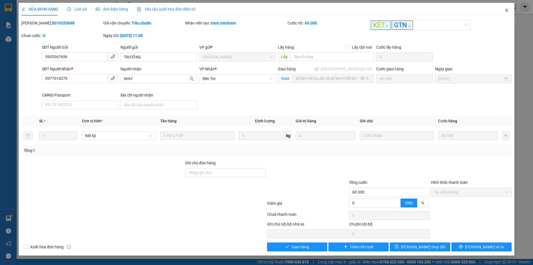
click at [506, 8] on span "Close" at bounding box center [507, 11] width 16 height 16
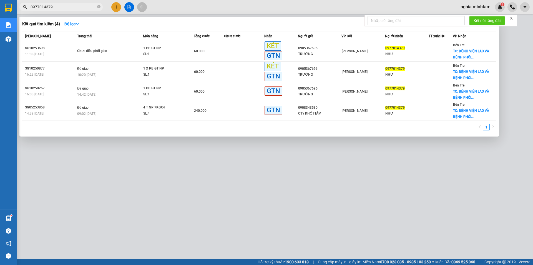
click at [68, 6] on input "0977014379" at bounding box center [64, 7] width 66 height 6
click at [97, 7] on icon "close-circle" at bounding box center [98, 6] width 3 height 3
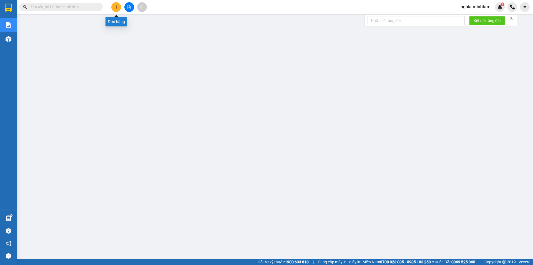
click at [118, 7] on icon "plus" at bounding box center [116, 7] width 4 height 4
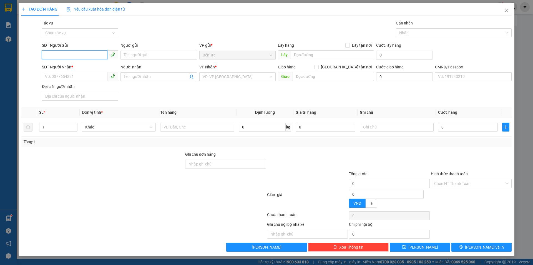
click at [92, 55] on input "SĐT Người Gửi" at bounding box center [75, 54] width 66 height 9
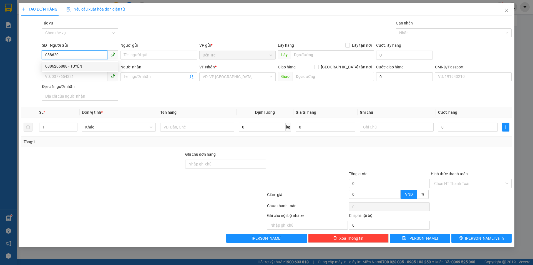
click at [105, 65] on div "0886206888 - TUYỀN" at bounding box center [80, 66] width 70 height 6
type input "0886206888"
type input "TUYỀN"
type input "0768653048"
type input "NGÂN"
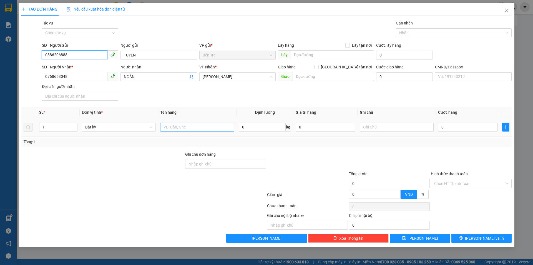
type input "0886206888"
click at [172, 125] on input "text" at bounding box center [197, 127] width 74 height 9
type input "1 K THÙNG 11KG NP TC"
click at [319, 126] on input "0" at bounding box center [326, 127] width 60 height 9
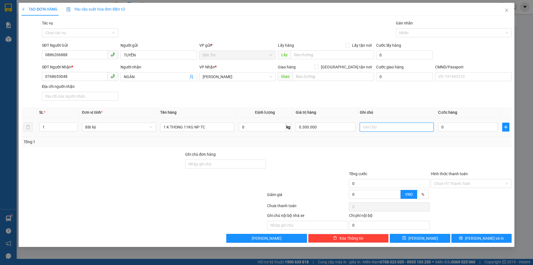
type input "300.000"
click at [392, 126] on input "text" at bounding box center [397, 127] width 74 height 9
type input "18H 30 NGHĨA"
click at [454, 129] on input "0" at bounding box center [468, 127] width 60 height 9
type input "3"
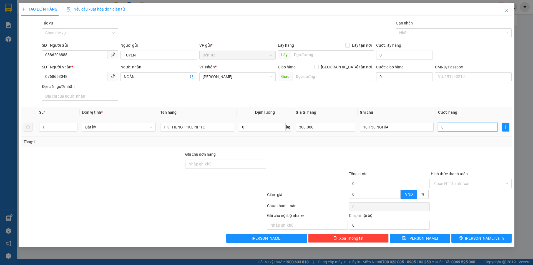
type input "3"
type input "30"
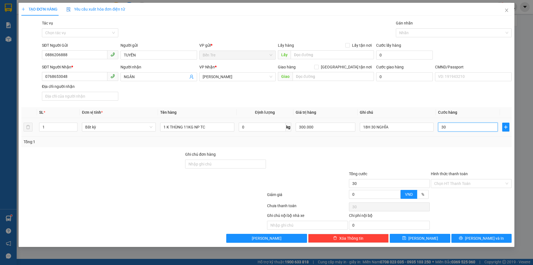
type input "300"
type input "3.000"
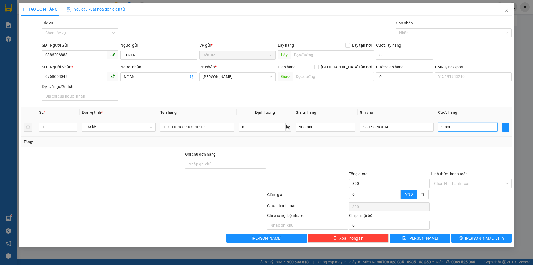
type input "3.000"
type input "30.000"
type input "3.000"
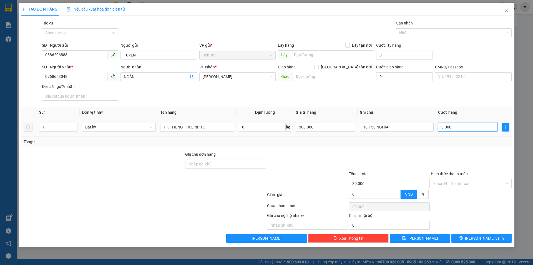
type input "3.000"
type input "300"
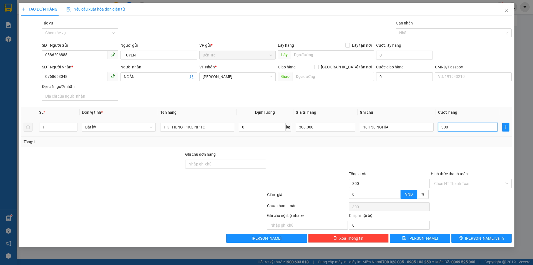
type input "30"
type input "3"
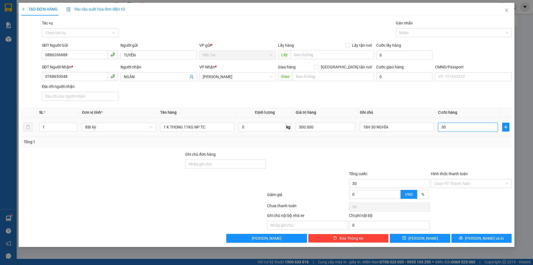
type input "3"
type input "0"
type input "03"
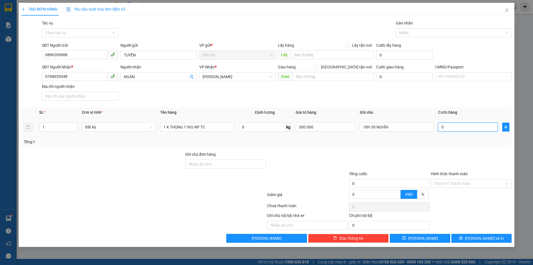
type input "3"
type input "035"
type input "35"
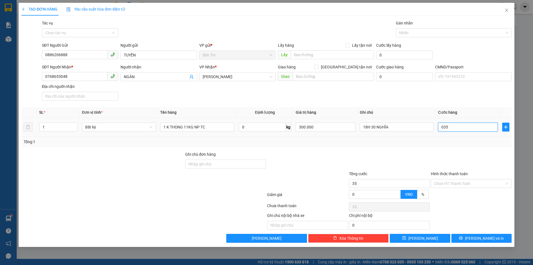
type input "0.350"
type input "350"
type input "03.500"
type input "3.500"
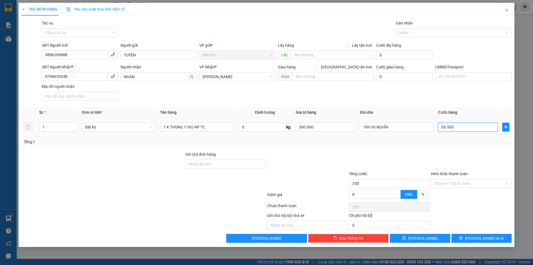
type input "3.500"
type input "035.000"
type input "35.000"
click at [454, 184] on input "Hình thức thanh toán" at bounding box center [469, 183] width 70 height 8
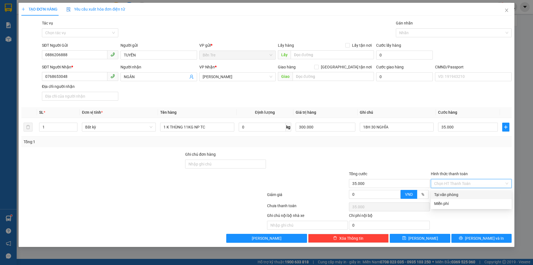
click at [454, 193] on div "Tại văn phòng" at bounding box center [471, 194] width 74 height 6
click at [480, 238] on span "Lưu và In" at bounding box center [484, 238] width 39 height 6
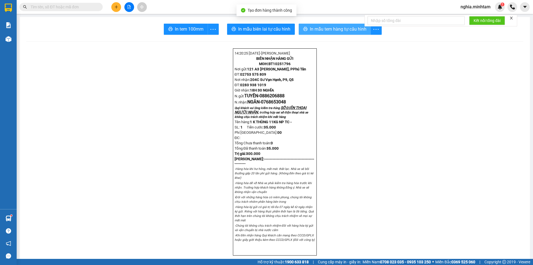
click at [320, 28] on span "In mẫu tem hàng tự cấu hình" at bounding box center [338, 29] width 57 height 7
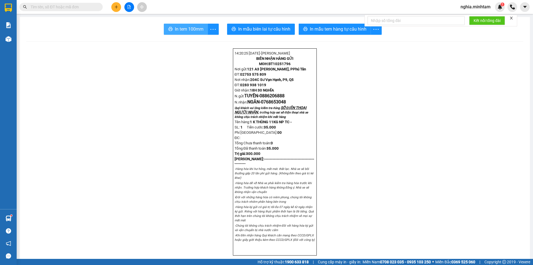
click at [182, 28] on span "In tem 100mm" at bounding box center [189, 29] width 29 height 7
click at [115, 8] on icon "plus" at bounding box center [116, 7] width 4 height 4
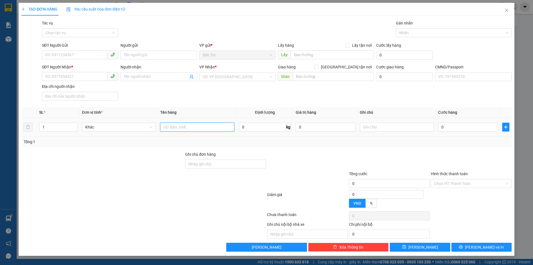
click at [184, 126] on input "text" at bounding box center [197, 127] width 74 height 9
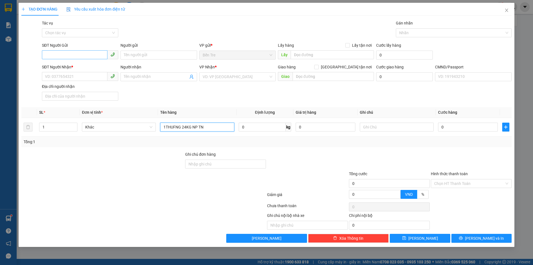
type input "1THUFNG 24KG NP TN"
click at [74, 52] on input "SĐT Người Gửi" at bounding box center [75, 54] width 66 height 9
type input "0942424172"
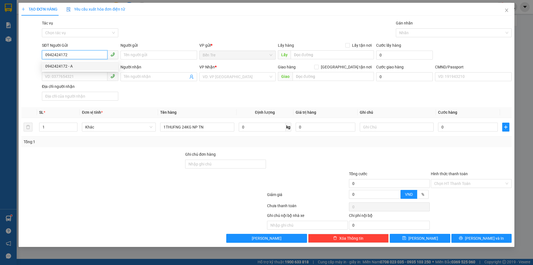
click at [76, 66] on div "0942424172 - A" at bounding box center [80, 66] width 70 height 6
type input "A"
type input "0917768309"
type input "TÂM"
type input "0942424172"
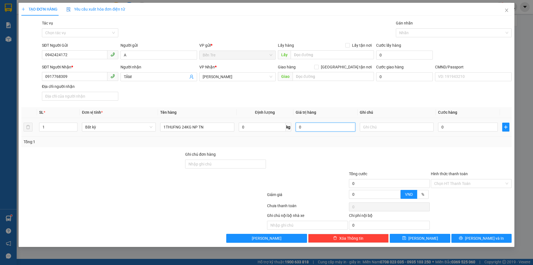
click at [313, 128] on input "0" at bounding box center [326, 127] width 60 height 9
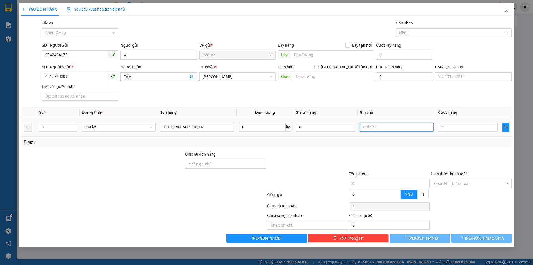
click at [370, 127] on input "text" at bounding box center [397, 127] width 74 height 9
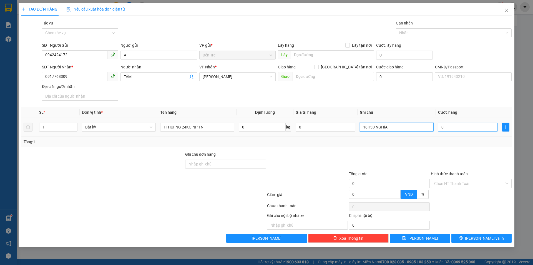
type input "18H30 NGHĨA"
click at [455, 128] on input "0" at bounding box center [468, 127] width 60 height 9
type input "4"
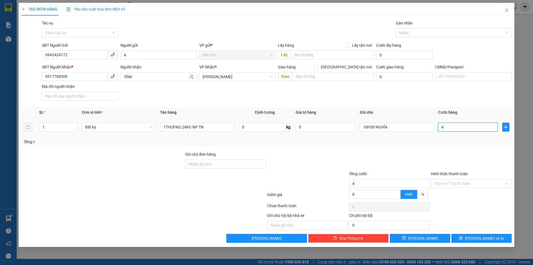
type input "40"
type input "400"
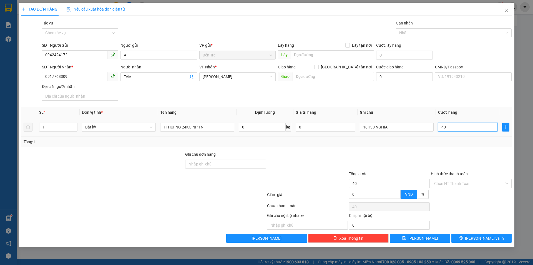
type input "400"
type input "4.000"
type input "40.000"
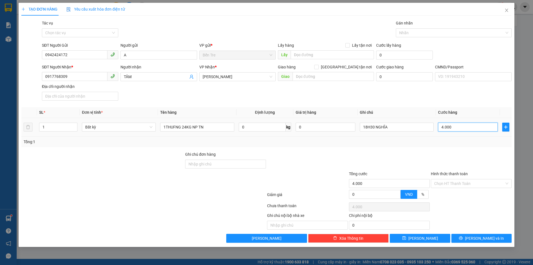
type input "40.000"
click at [468, 184] on input "Hình thức thanh toán" at bounding box center [469, 183] width 70 height 8
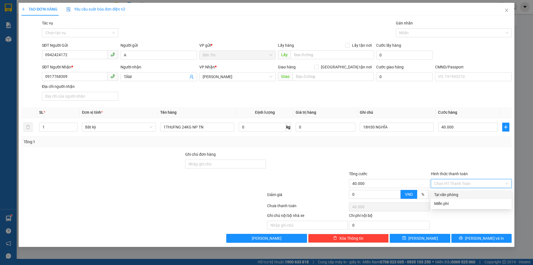
click at [462, 195] on div "Tại văn phòng" at bounding box center [471, 194] width 74 height 6
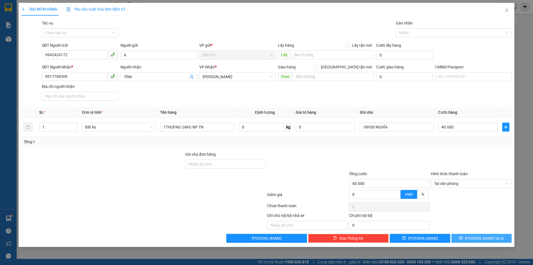
click at [467, 239] on button "Lưu và In" at bounding box center [482, 238] width 60 height 9
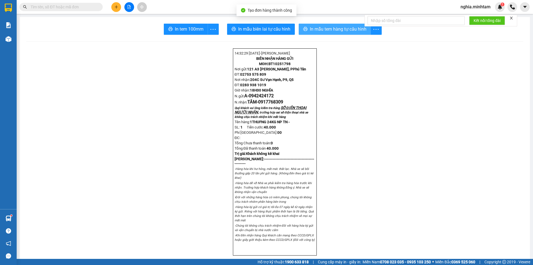
click at [317, 28] on span "In mẫu tem hàng tự cấu hình" at bounding box center [338, 29] width 57 height 7
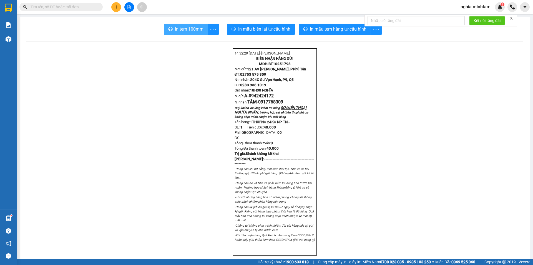
click at [183, 27] on span "In tem 100mm" at bounding box center [189, 29] width 29 height 7
click at [79, 7] on input "text" at bounding box center [64, 7] width 66 height 6
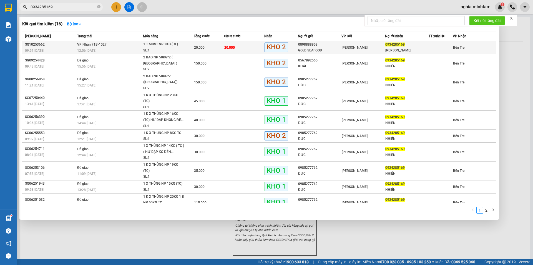
type input "0934285169"
click at [129, 47] on td "VP Nhận 71B-1027 12:56 - 14/10" at bounding box center [109, 47] width 67 height 13
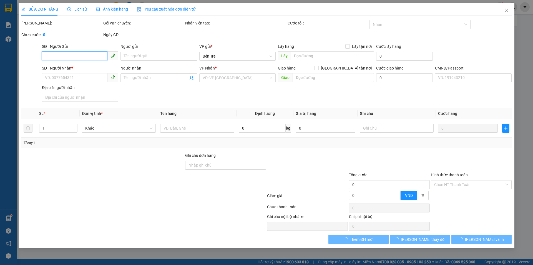
type input "0898888958"
type input "GOLD SEAFOOD"
type input "0934285169"
type input "MINH CHÂU"
type input "20.000"
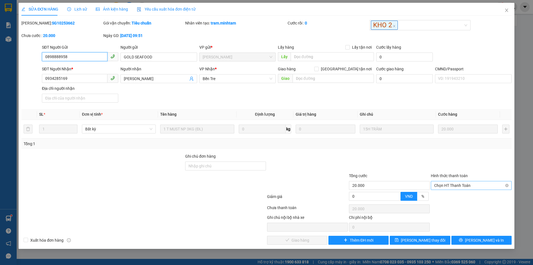
click at [446, 183] on span "Chọn HT Thanh Toán" at bounding box center [471, 185] width 74 height 8
click at [450, 198] on div "Tại văn phòng" at bounding box center [471, 196] width 74 height 6
type input "0"
click at [301, 239] on span "Lưu và Giao hàng" at bounding box center [304, 240] width 53 height 6
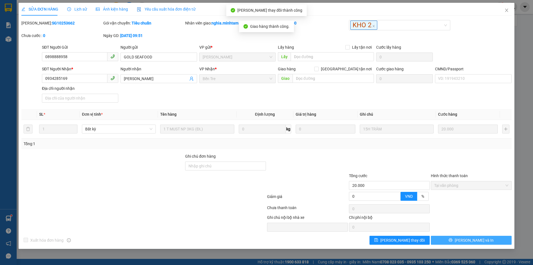
click at [479, 240] on span "Lưu và In" at bounding box center [474, 240] width 39 height 6
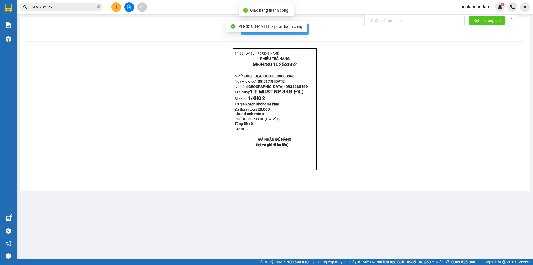
click at [294, 31] on body "Kết quả tìm kiếm ( 16 ) Bộ lọc Mã ĐH Trạng thái Món hàng Tổng cước Chưa cước Nh…" at bounding box center [266, 132] width 533 height 265
click at [299, 30] on span "In mẫu biên lai tự cấu hình" at bounding box center [278, 29] width 52 height 7
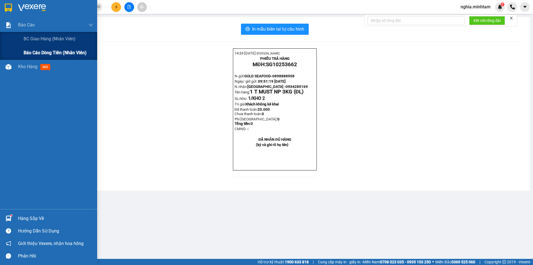
click at [43, 51] on span "Báo cáo dòng tiền (nhân viên)" at bounding box center [55, 52] width 63 height 7
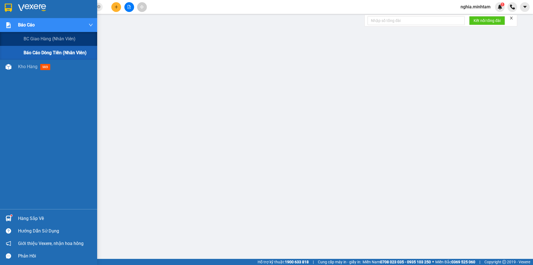
click at [44, 52] on span "Báo cáo dòng tiền (nhân viên)" at bounding box center [55, 52] width 63 height 7
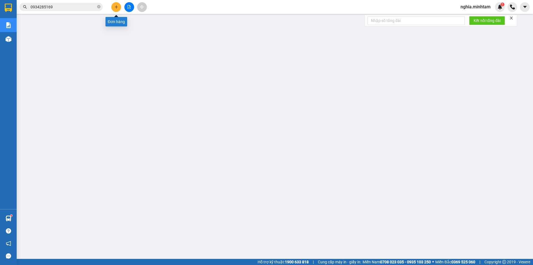
click at [117, 7] on icon "plus" at bounding box center [116, 7] width 4 height 4
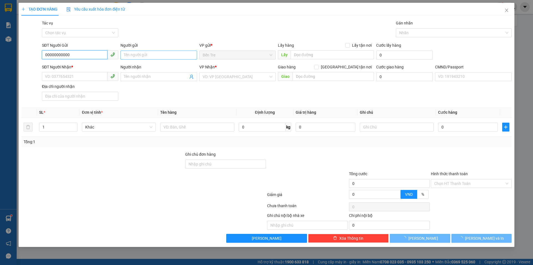
type input "00000000000"
click at [138, 54] on input "Người gửi" at bounding box center [159, 55] width 76 height 9
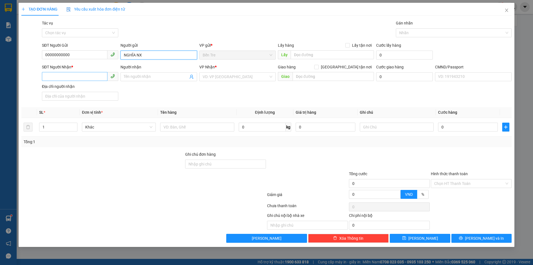
type input "NGHĨA NX"
click at [74, 78] on input "SĐT Người Nhận *" at bounding box center [75, 76] width 66 height 9
type input "0000000000"
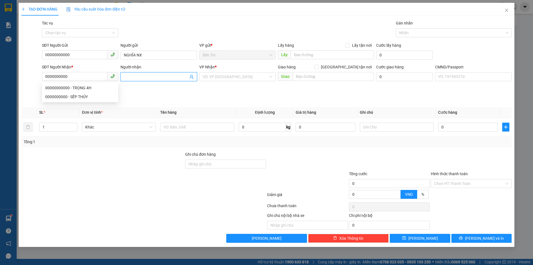
click at [136, 73] on span at bounding box center [159, 76] width 76 height 9
type input "SẾP THƯƠNG"
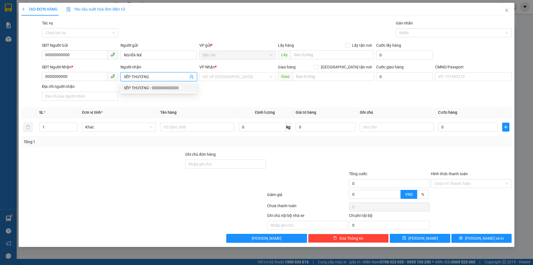
click at [149, 88] on div "SẾP THƯƠNG - 000000000000" at bounding box center [159, 88] width 70 height 6
type input "000000000000"
type input "SẾP THƯƠNG"
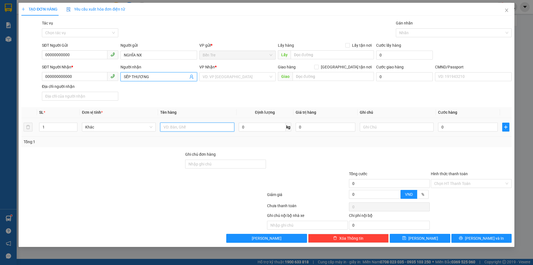
click at [185, 127] on input "text" at bounding box center [197, 127] width 74 height 9
type input "1PB THG NGÀY 14.10.2025"
click at [459, 184] on input "Hình thức thanh toán" at bounding box center [469, 183] width 70 height 8
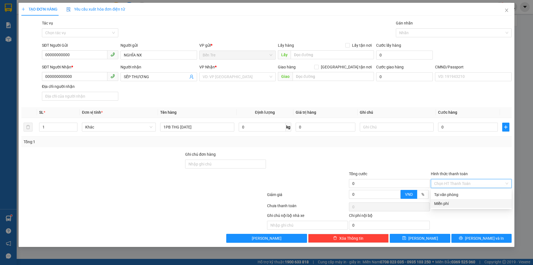
click at [452, 204] on div "Miễn phí" at bounding box center [471, 203] width 74 height 6
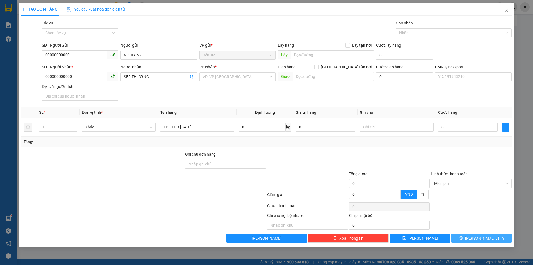
drag, startPoint x: 479, startPoint y: 239, endPoint x: 475, endPoint y: 236, distance: 4.7
click at [479, 239] on span "Lưu và In" at bounding box center [484, 238] width 39 height 6
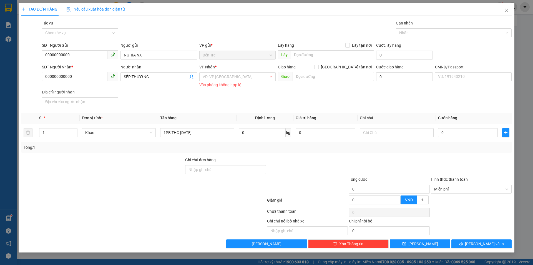
click at [233, 81] on div "VD: VP Sài Gòn Văn phòng không hợp lệ" at bounding box center [237, 79] width 76 height 14
click at [233, 79] on input "search" at bounding box center [236, 77] width 66 height 8
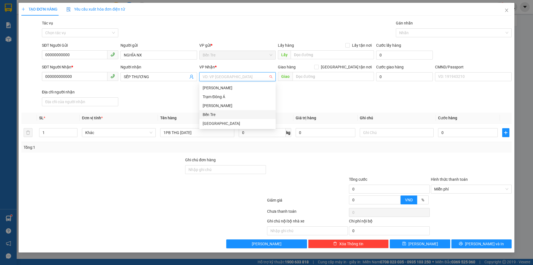
click at [226, 115] on div "Bến Tre" at bounding box center [238, 114] width 70 height 6
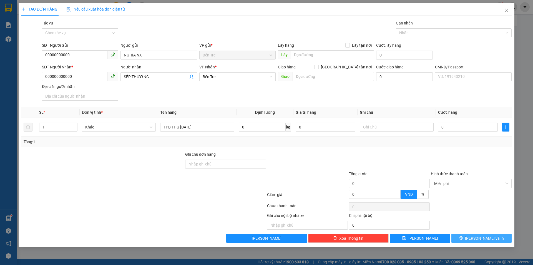
click at [477, 236] on span "Lưu và In" at bounding box center [484, 238] width 39 height 6
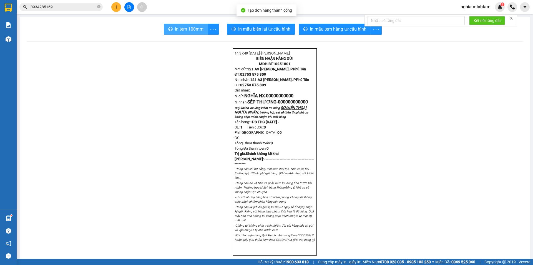
click at [188, 24] on button "In tem 100mm" at bounding box center [186, 29] width 44 height 11
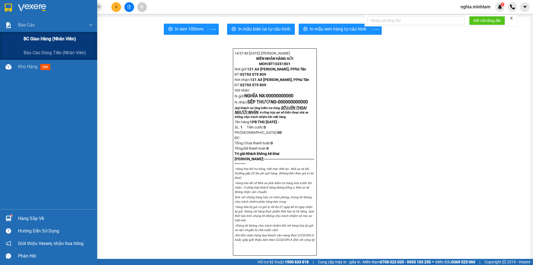
click at [48, 40] on span "BC giao hàng (nhân viên)" at bounding box center [50, 38] width 53 height 7
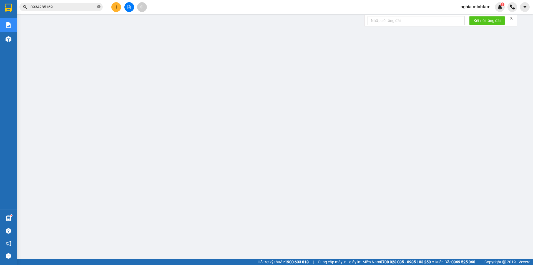
click at [98, 7] on icon "close-circle" at bounding box center [98, 6] width 3 height 3
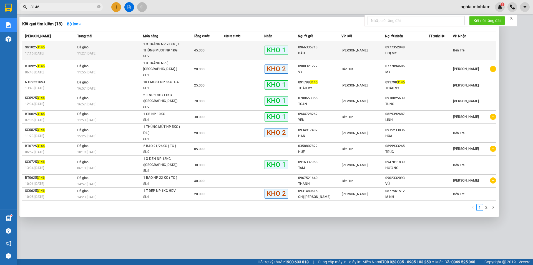
type input "3146"
click at [136, 47] on td "Đã giao 11:27 - 14/10" at bounding box center [109, 50] width 67 height 19
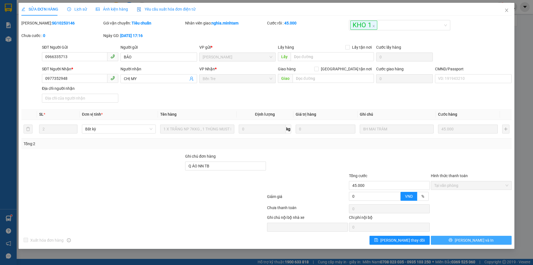
click at [478, 239] on span "Lưu và In" at bounding box center [474, 240] width 39 height 6
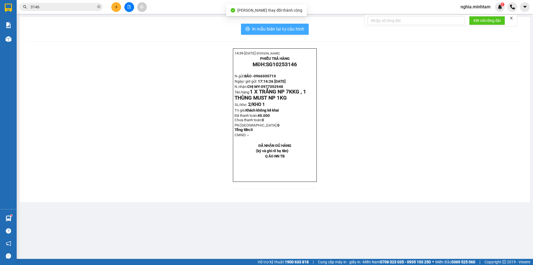
click at [270, 29] on span "In mẫu biên lai tự cấu hình" at bounding box center [278, 29] width 52 height 7
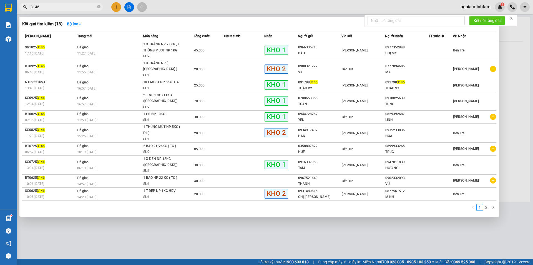
click at [71, 5] on input "3146" at bounding box center [64, 7] width 66 height 6
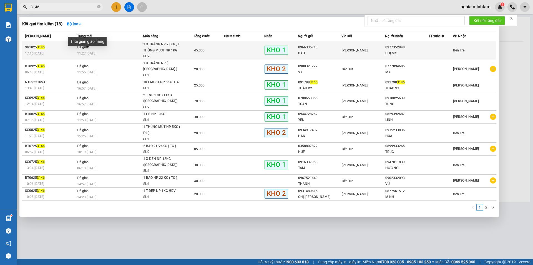
click at [88, 53] on span "11:27 - 14/10" at bounding box center [86, 53] width 19 height 4
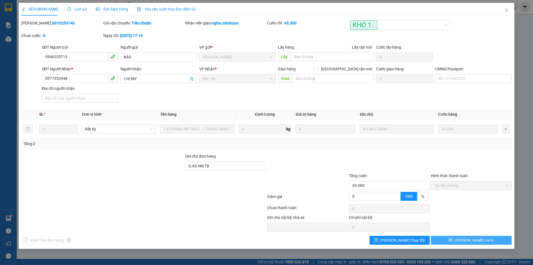
click at [459, 236] on button "Lưu và In" at bounding box center [471, 240] width 81 height 9
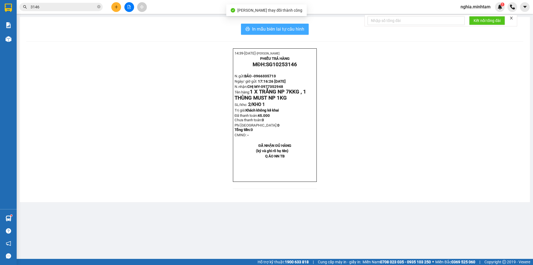
click at [280, 29] on span "In mẫu biên lai tự cấu hình" at bounding box center [278, 29] width 52 height 7
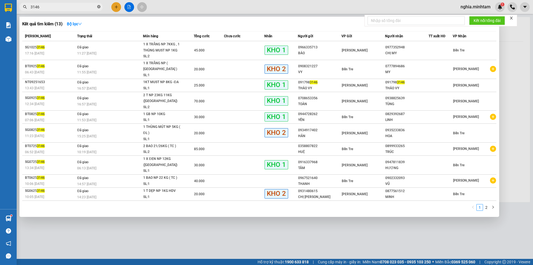
click at [99, 6] on icon "close-circle" at bounding box center [98, 6] width 3 height 3
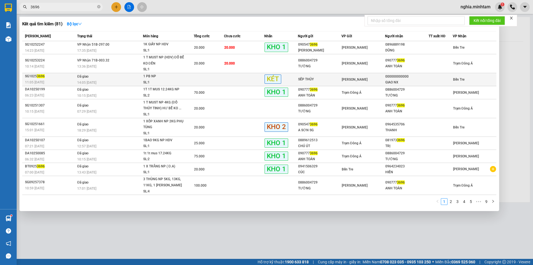
type input "3696"
click at [91, 76] on td "Đã giao 14:05 - 14/10" at bounding box center [109, 79] width 67 height 13
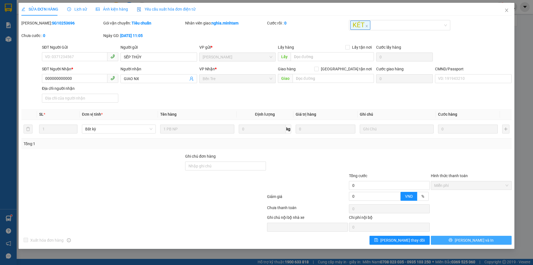
click at [460, 240] on button "Lưu và In" at bounding box center [471, 240] width 81 height 9
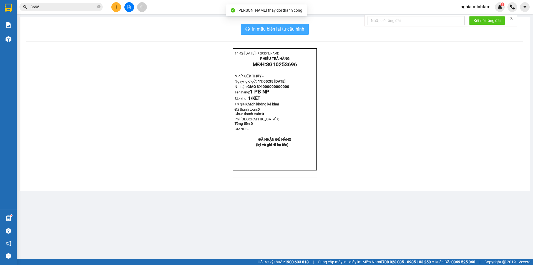
click at [261, 31] on span "In mẫu biên lai tự cấu hình" at bounding box center [278, 29] width 52 height 7
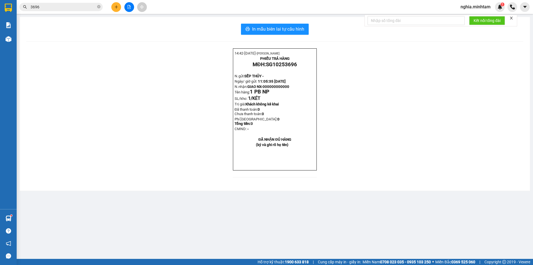
click at [471, 7] on span "nghia.minhtam" at bounding box center [475, 6] width 39 height 7
click at [472, 16] on span "Đăng xuất" at bounding box center [478, 17] width 27 height 6
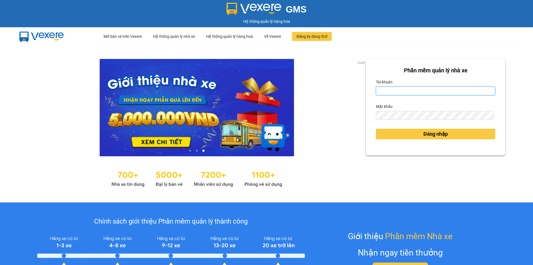
click at [383, 90] on input "Tài khoản" at bounding box center [435, 90] width 119 height 9
type input "nhanbt.minhtam"
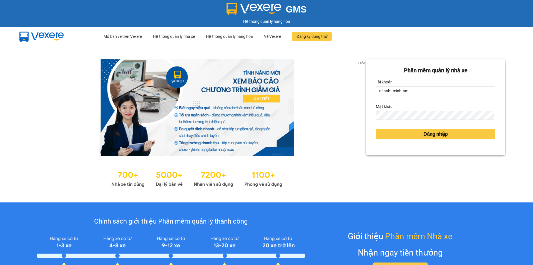
click at [391, 122] on form "Phần mềm quản lý nhà xe Tài khoản nhanbt.[PERSON_NAME] khẩu Đăng nhập" at bounding box center [435, 107] width 119 height 82
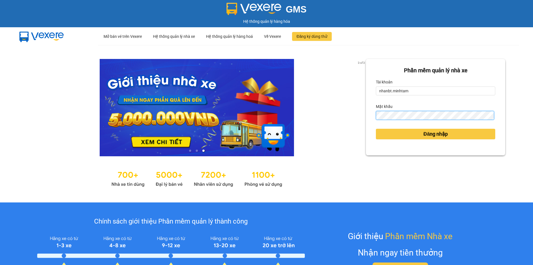
click at [376, 129] on button "Đăng nhập" at bounding box center [435, 134] width 119 height 11
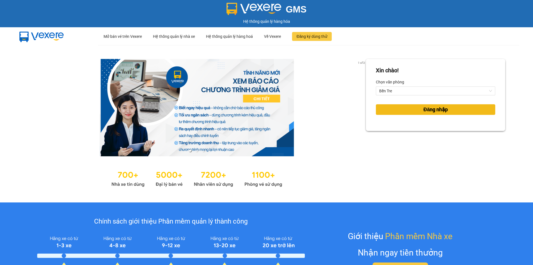
click at [411, 111] on button "Đăng nhập" at bounding box center [435, 109] width 119 height 11
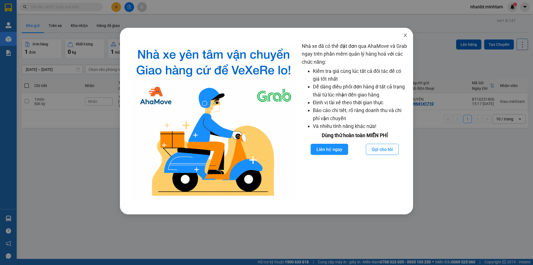
click at [408, 35] on icon "close" at bounding box center [405, 35] width 4 height 4
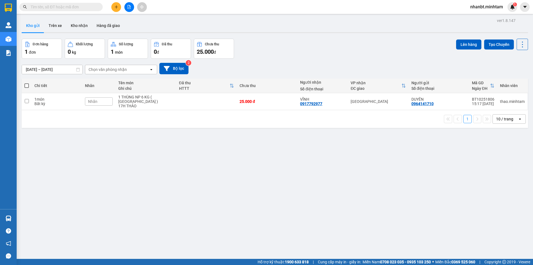
click at [61, 8] on input "text" at bounding box center [64, 7] width 66 height 6
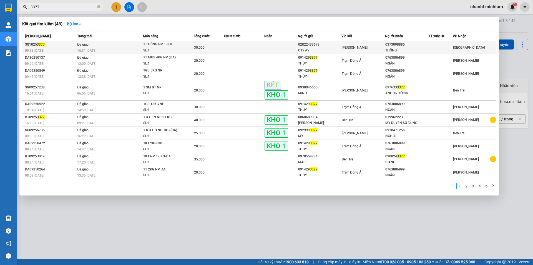
type input "3377"
click at [114, 46] on td "Đã giao 16:31 [DATE]" at bounding box center [109, 47] width 67 height 13
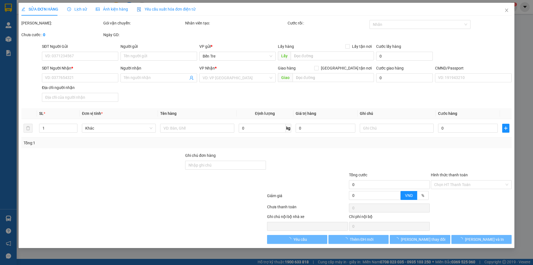
click at [74, 6] on div "Lịch sử" at bounding box center [77, 9] width 20 height 13
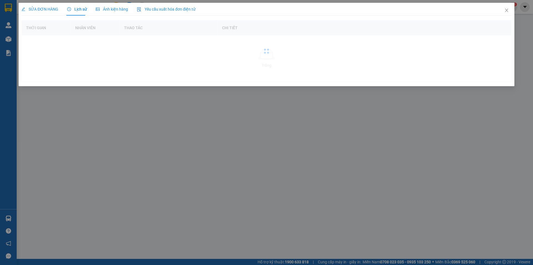
click at [75, 8] on span "Lịch sử" at bounding box center [77, 9] width 20 height 4
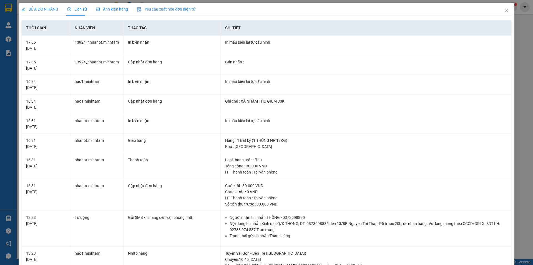
click at [47, 11] on span "SỬA ĐƠN HÀNG" at bounding box center [39, 9] width 37 height 4
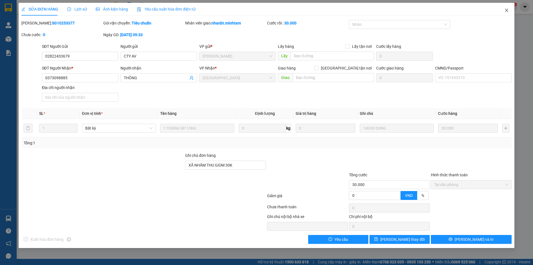
click at [509, 13] on span "Close" at bounding box center [507, 11] width 16 height 16
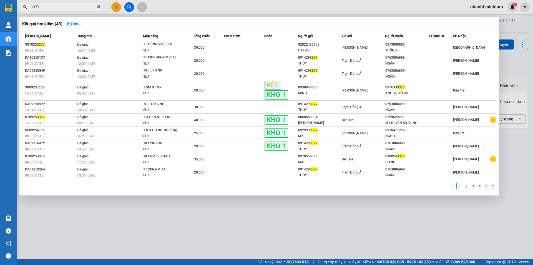
click at [100, 6] on icon "close-circle" at bounding box center [98, 6] width 3 height 3
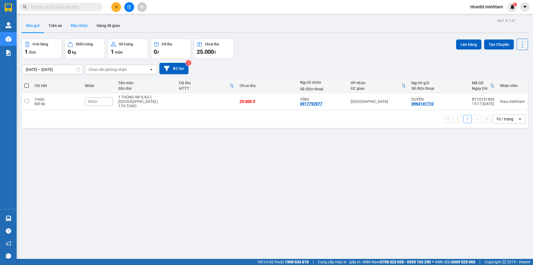
click at [71, 24] on button "Kho nhận" at bounding box center [79, 25] width 26 height 13
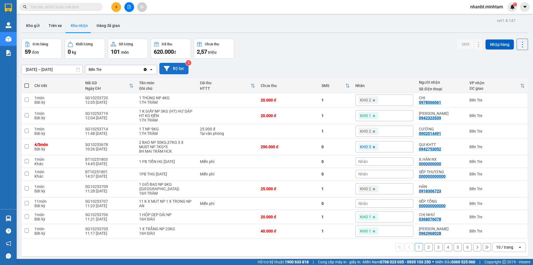
click at [174, 70] on button "Bộ lọc" at bounding box center [173, 68] width 29 height 11
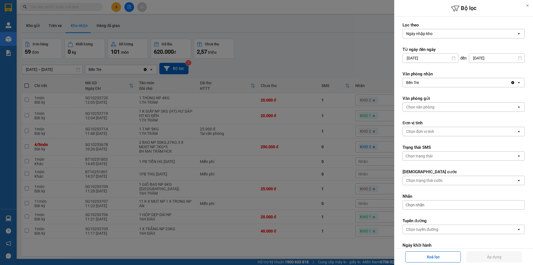
click at [425, 203] on div "Chọn nhãn" at bounding box center [464, 204] width 122 height 9
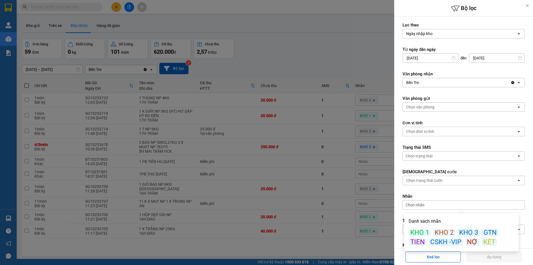
click at [491, 235] on div "GTN" at bounding box center [490, 232] width 16 height 7
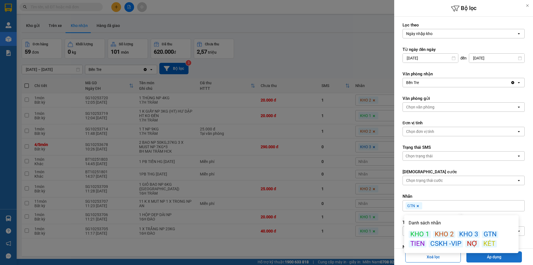
click at [489, 257] on button "Áp dụng" at bounding box center [495, 256] width 56 height 11
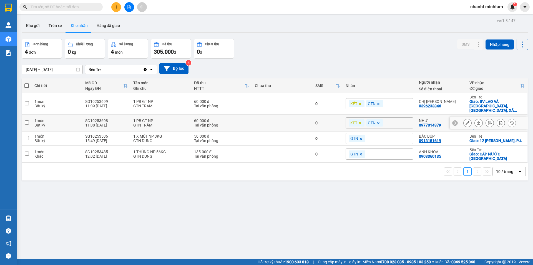
click at [466, 121] on icon at bounding box center [468, 123] width 4 height 4
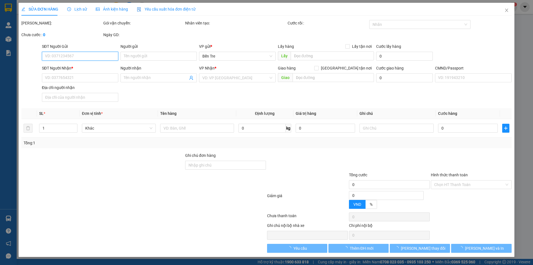
type input "0905367696"
type input "TRƯỜNG"
type input "0977014379"
type input "NHƯ"
checkbox input "true"
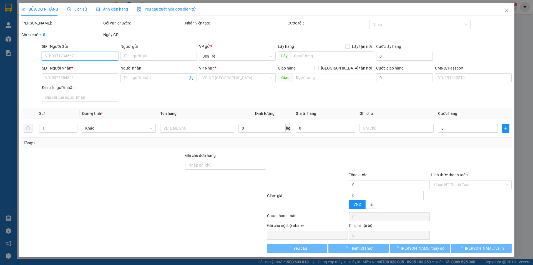
type input "BỆNH VIỆN LAO VÀ BỆNH PHỔI BT - ẤP 2, XÃ HỮU ĐỊNH, CHÂU THÀNH"
type input "60.000"
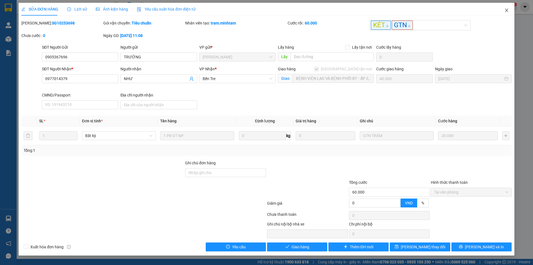
click at [507, 12] on icon "close" at bounding box center [507, 10] width 4 height 4
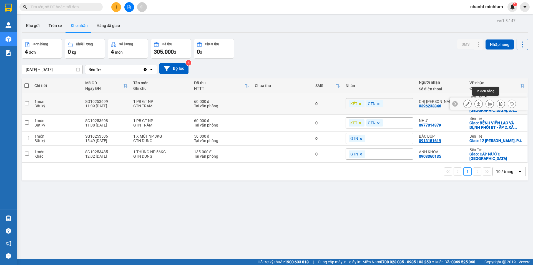
click at [486, 101] on button at bounding box center [490, 104] width 8 height 10
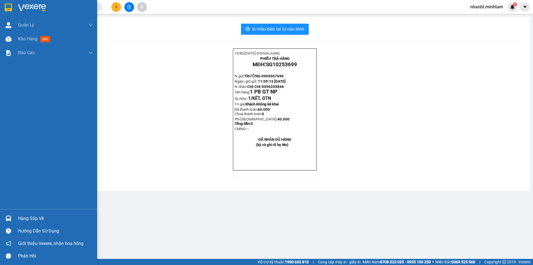
click at [4, 9] on div at bounding box center [9, 8] width 10 height 10
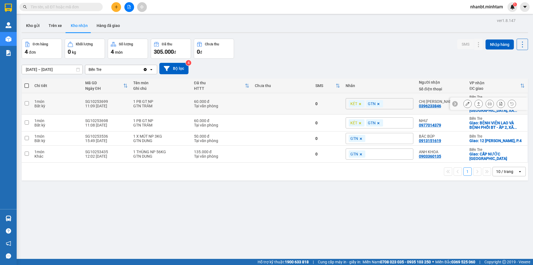
click at [466, 102] on icon at bounding box center [468, 104] width 4 height 4
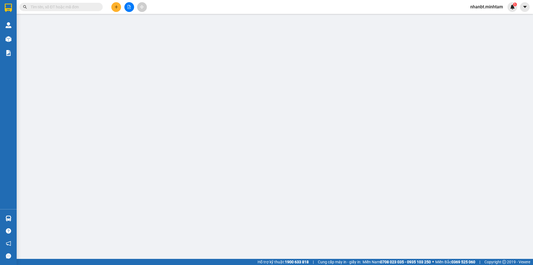
type input "0905367696"
type input "TRƯỜNG"
type input "0396233846"
type input "CHỊ CHI"
checkbox input "true"
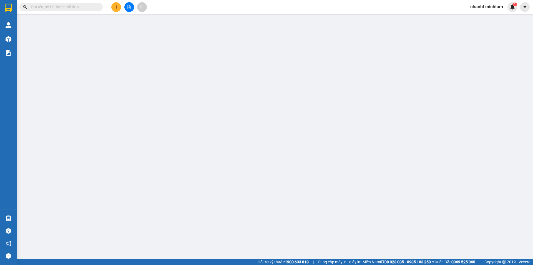
type input "BV LAO VÀ PHỔI BẾN TRE, ẤP HỮU THÀNH, XÃ HỮU ĐỊNH, HUYỆN CHÂU THÀNH"
type input "60.000"
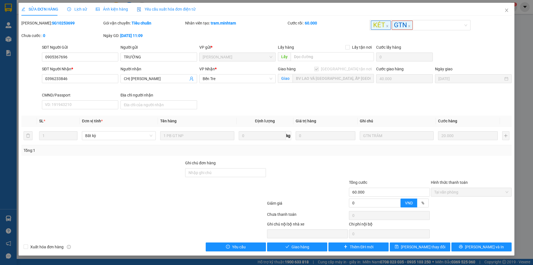
click at [227, 178] on div "Ghi chú đơn hàng" at bounding box center [225, 169] width 81 height 19
click at [226, 174] on input "Ghi chú đơn hàng" at bounding box center [225, 172] width 81 height 9
type input "NHÂN GIAO NÈ"
drag, startPoint x: 196, startPoint y: 174, endPoint x: 133, endPoint y: 176, distance: 62.8
click at [133, 176] on div "Ghi chú đơn hàng NHÂN GIAO NÈ" at bounding box center [267, 169] width 492 height 19
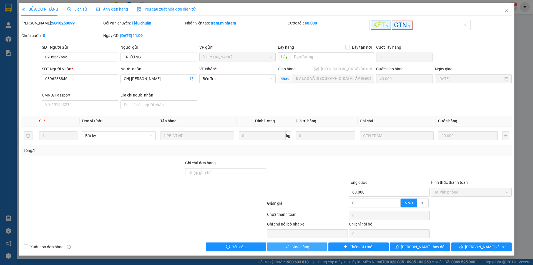
click at [297, 245] on span "Giao hàng" at bounding box center [301, 247] width 18 height 6
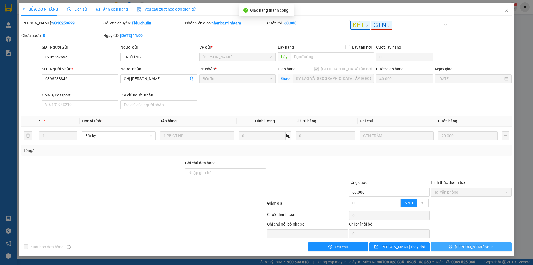
drag, startPoint x: 474, startPoint y: 248, endPoint x: 267, endPoint y: 89, distance: 261.2
click at [474, 248] on span "Lưu và In" at bounding box center [474, 247] width 39 height 6
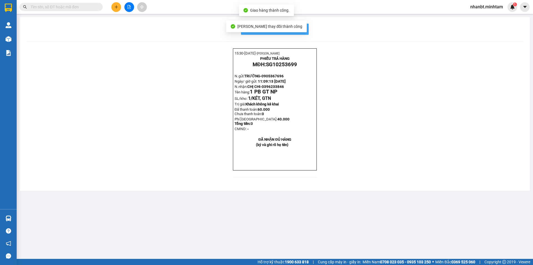
click at [301, 30] on span "In mẫu biên lai tự cấu hình" at bounding box center [278, 29] width 52 height 7
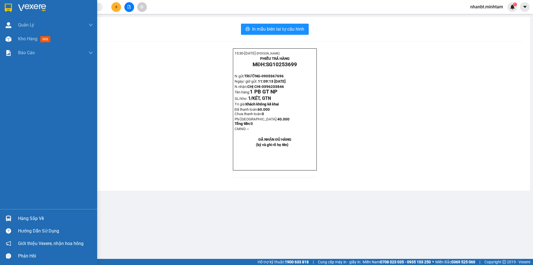
click at [5, 11] on img at bounding box center [8, 8] width 7 height 8
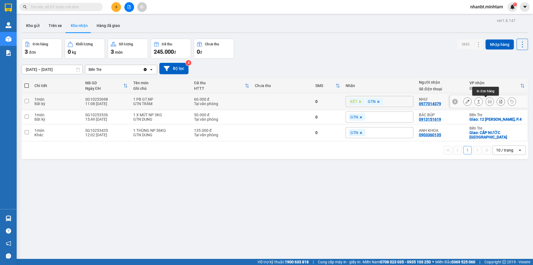
click at [486, 101] on button at bounding box center [490, 102] width 8 height 10
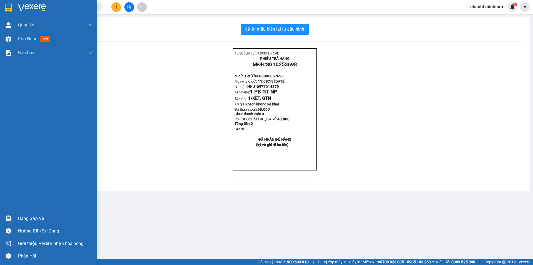
click at [9, 5] on img at bounding box center [8, 8] width 7 height 8
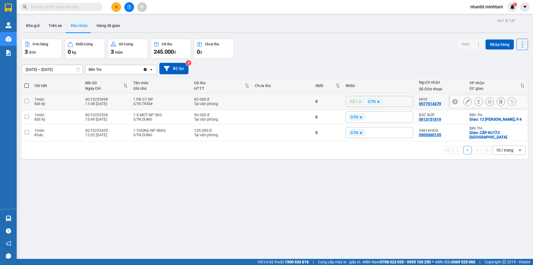
click at [466, 103] on icon at bounding box center [468, 101] width 4 height 4
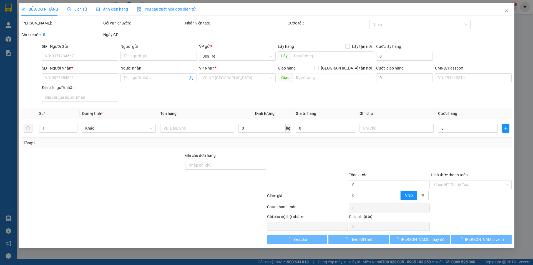
type input "0905367696"
type input "TRƯỜNG"
type input "0977014379"
type input "NHƯ"
checkbox input "true"
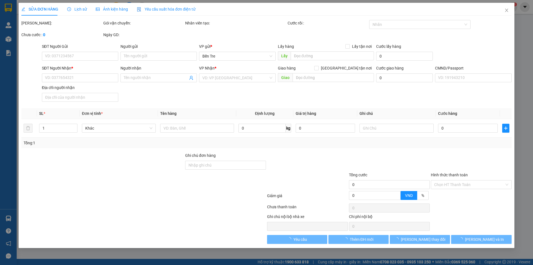
type input "BỆNH VIỆN LAO VÀ BỆNH PHỔI BT - ẤP 2, XÃ HỮU ĐỊNH, CHÂU THÀNH"
type input "60.000"
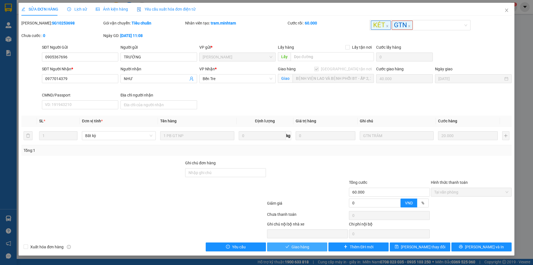
click at [295, 250] on button "Giao hàng" at bounding box center [297, 246] width 60 height 9
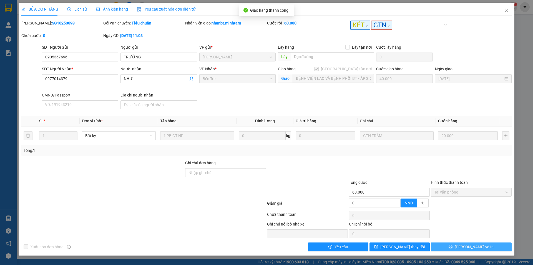
click at [459, 246] on button "Lưu và In" at bounding box center [471, 246] width 81 height 9
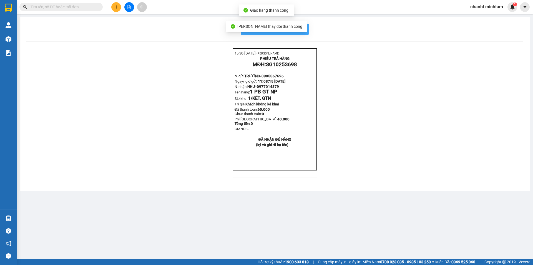
click at [299, 28] on span "In mẫu biên lai tự cấu hình" at bounding box center [278, 29] width 52 height 7
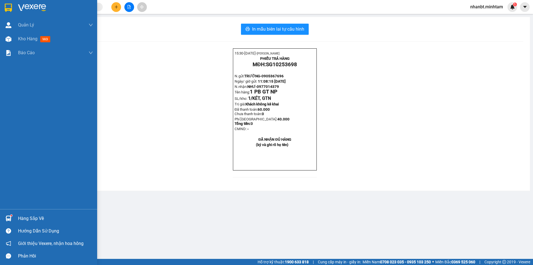
click at [7, 12] on img at bounding box center [8, 8] width 7 height 8
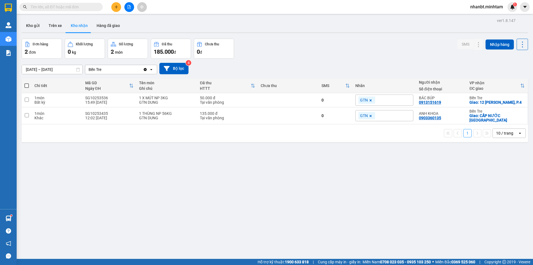
click at [178, 193] on div "ver 1.8.147 Kho gửi Trên xe Kho nhận Hàng đã giao Đơn hàng 2 đơn Khối lượng 0 k…" at bounding box center [274, 149] width 511 height 265
click at [179, 190] on div "ver 1.8.147 Kho gửi Trên xe Kho nhận Hàng đã giao Đơn hàng 2 đơn Khối lượng 0 k…" at bounding box center [274, 149] width 511 height 265
click at [133, 5] on button at bounding box center [129, 7] width 10 height 10
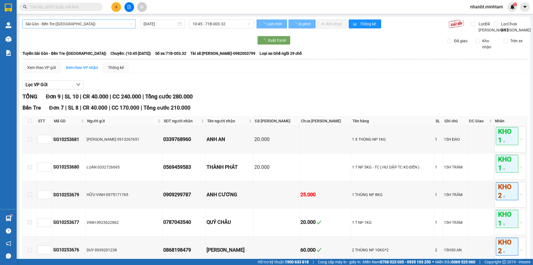
click at [74, 22] on span "Sài Gòn - Bến Tre (CN)" at bounding box center [79, 24] width 107 height 8
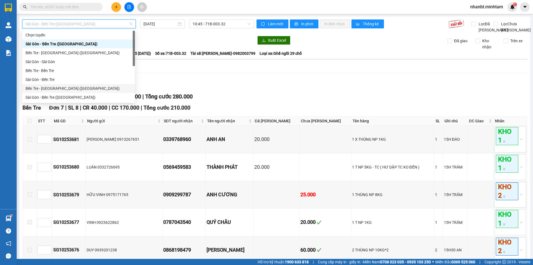
scroll to position [9, 0]
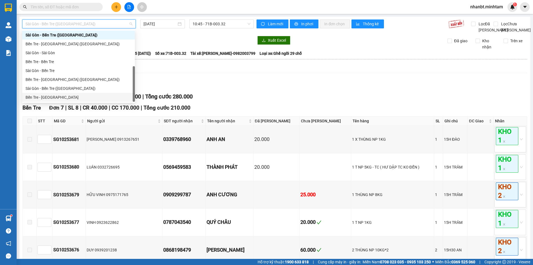
click at [47, 96] on div "Bến Tre - [GEOGRAPHIC_DATA]" at bounding box center [79, 97] width 106 height 6
type input "[DATE]"
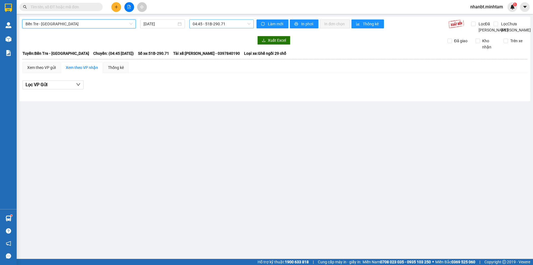
click at [236, 24] on span "04:45 - 51B-290.71" at bounding box center [222, 24] width 58 height 8
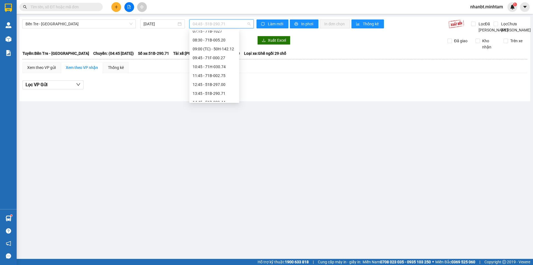
scroll to position [89, 0]
click at [212, 43] on div "13:45 - 51B-290.71" at bounding box center [214, 44] width 43 height 6
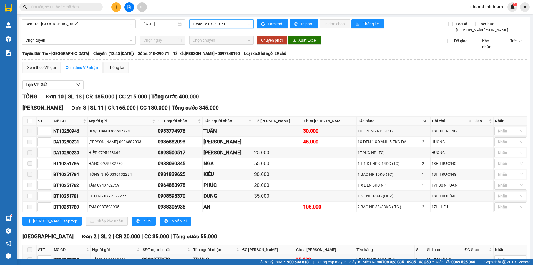
click at [69, 1] on div "Kết quả tìm kiếm ( 43 ) Bộ lọc Mã ĐH Trạng thái Món hàng Tổng cước Chưa cước Nh…" at bounding box center [266, 7] width 533 height 14
click at [66, 6] on input "text" at bounding box center [64, 7] width 66 height 6
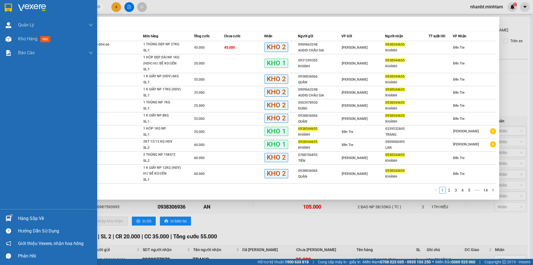
type input "0938544655"
click at [7, 5] on img at bounding box center [8, 8] width 7 height 8
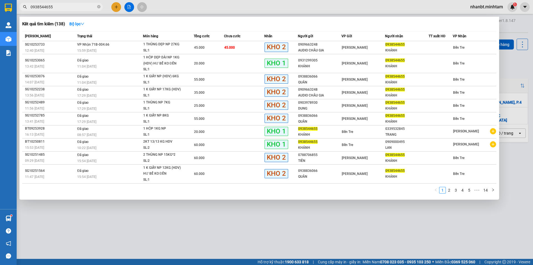
click at [134, 218] on div at bounding box center [266, 132] width 533 height 265
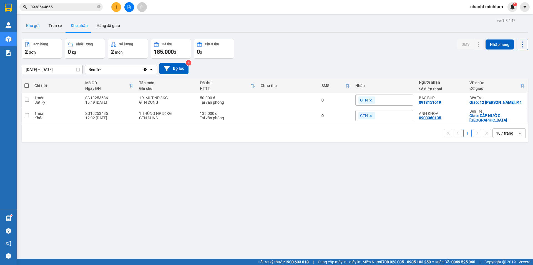
click at [34, 26] on button "Kho gửi" at bounding box center [33, 25] width 23 height 13
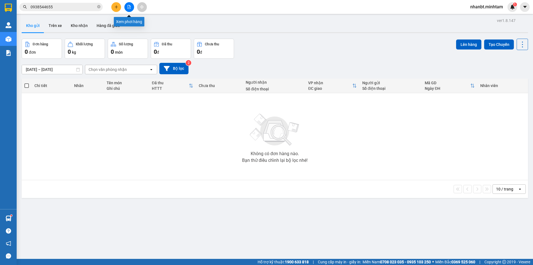
click at [129, 7] on icon "file-add" at bounding box center [129, 7] width 4 height 4
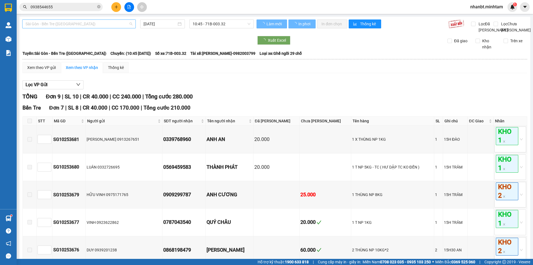
click at [66, 23] on span "Sài Gòn - Bến Tre (CN)" at bounding box center [79, 24] width 107 height 8
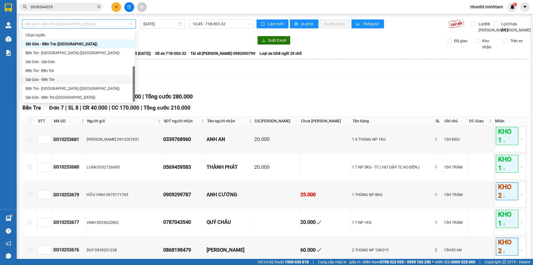
scroll to position [9, 0]
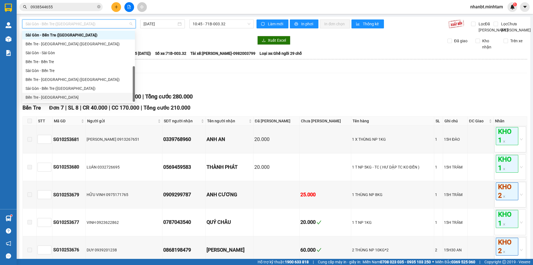
click at [48, 100] on div "Bến Tre - [GEOGRAPHIC_DATA]" at bounding box center [79, 97] width 106 height 6
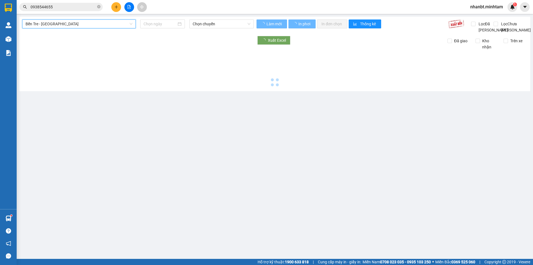
type input "[DATE]"
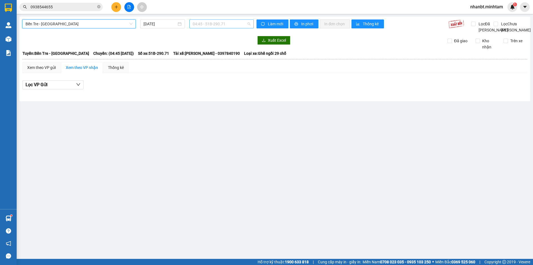
click at [209, 24] on span "04:45 - 51B-290.71" at bounding box center [222, 24] width 58 height 8
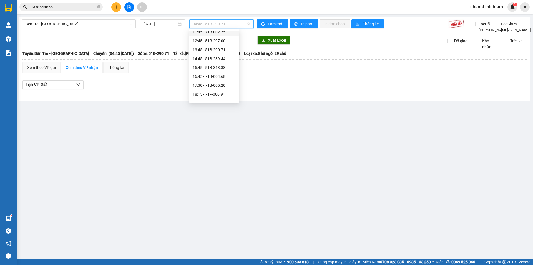
scroll to position [83, 0]
click at [79, 22] on span "Bến Tre - [GEOGRAPHIC_DATA]" at bounding box center [79, 24] width 107 height 8
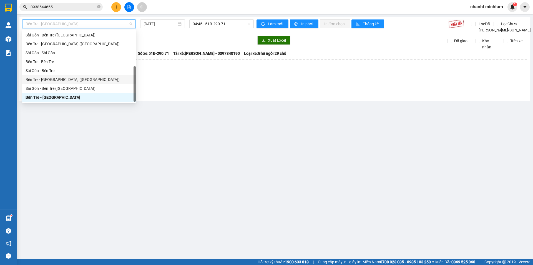
click at [45, 82] on div "Bến Tre - Sài Gòn (CT)" at bounding box center [79, 79] width 107 height 6
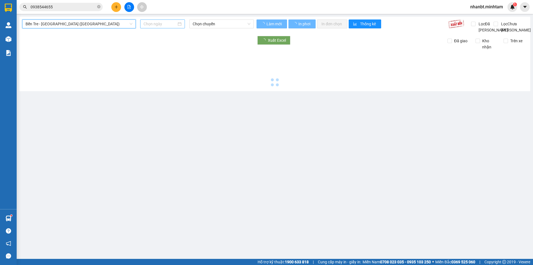
type input "[DATE]"
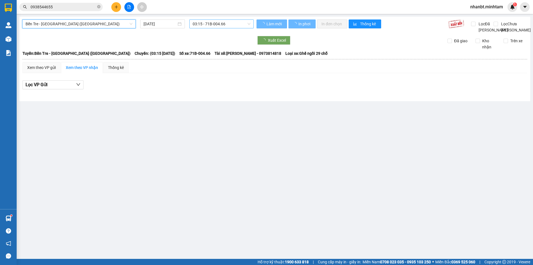
click at [218, 22] on span "03:15 - 71B-004.66" at bounding box center [222, 24] width 58 height 8
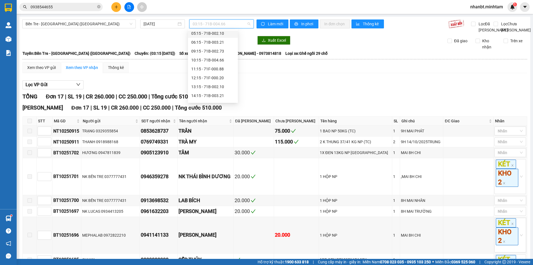
scroll to position [44, 0]
click at [203, 98] on div "16:15 - 71B-002.73" at bounding box center [212, 97] width 43 height 6
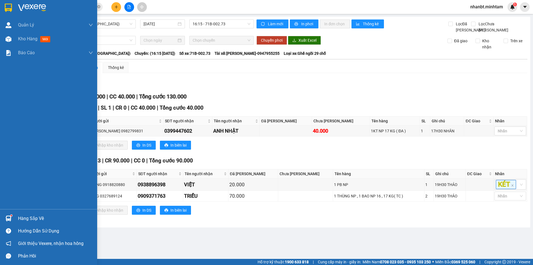
click at [9, 4] on img at bounding box center [8, 8] width 7 height 8
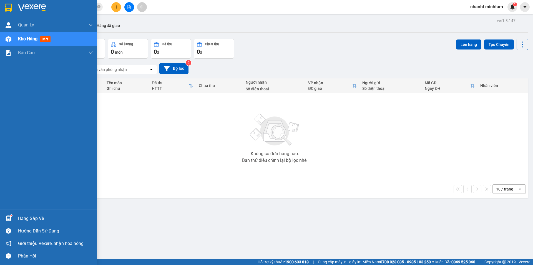
click at [20, 216] on div "Hàng sắp về" at bounding box center [55, 218] width 75 height 8
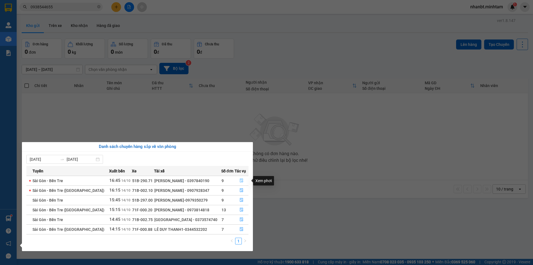
click at [243, 178] on button "button" at bounding box center [242, 180] width 14 height 9
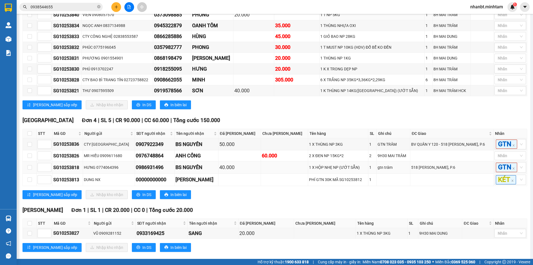
scroll to position [156, 0]
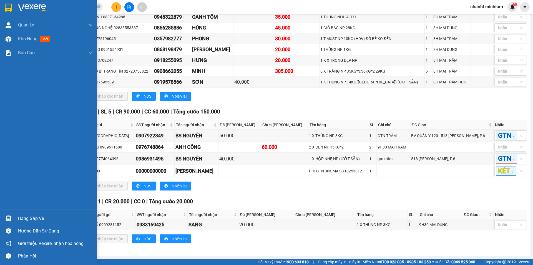
click at [8, 219] on img at bounding box center [9, 218] width 6 height 6
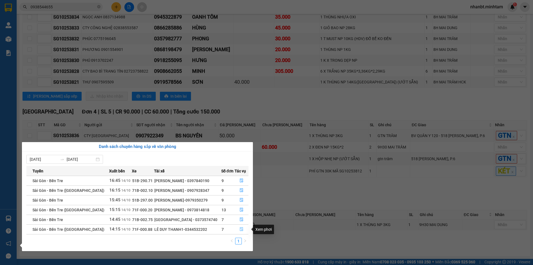
click at [240, 230] on icon "file-done" at bounding box center [242, 229] width 4 height 4
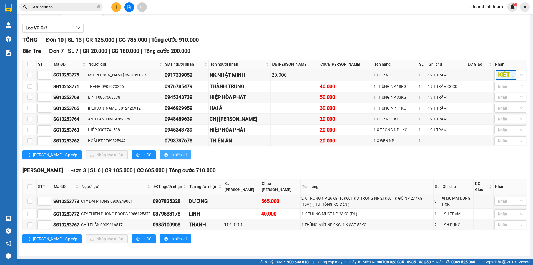
scroll to position [63, 0]
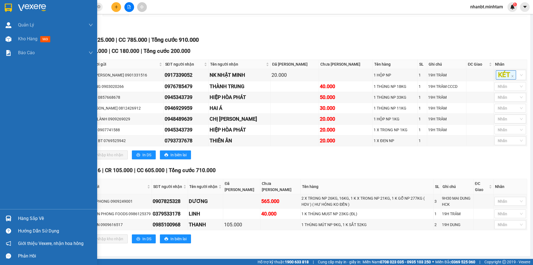
drag, startPoint x: 4, startPoint y: 218, endPoint x: 29, endPoint y: 211, distance: 25.4
click at [5, 218] on div at bounding box center [9, 218] width 10 height 10
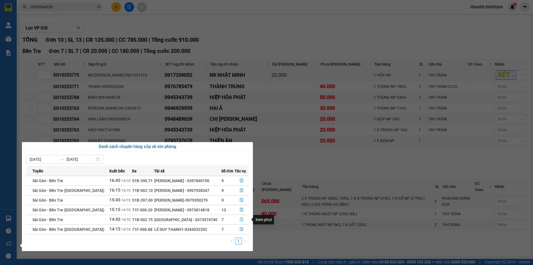
click at [242, 221] on icon "file-done" at bounding box center [241, 220] width 3 height 4
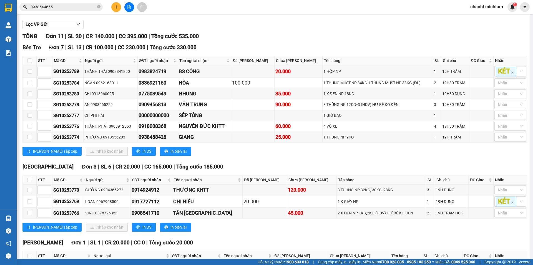
scroll to position [54, 0]
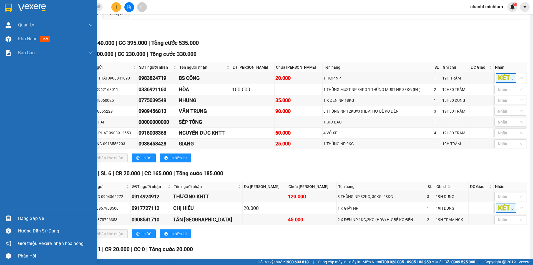
click at [9, 219] on img at bounding box center [9, 218] width 6 height 6
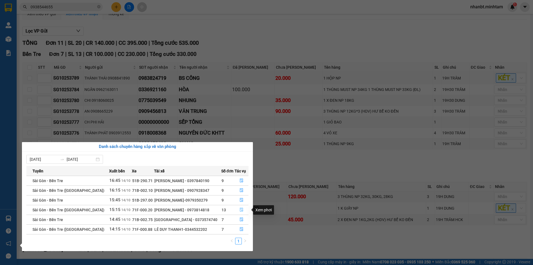
click at [241, 206] on button "button" at bounding box center [242, 209] width 14 height 9
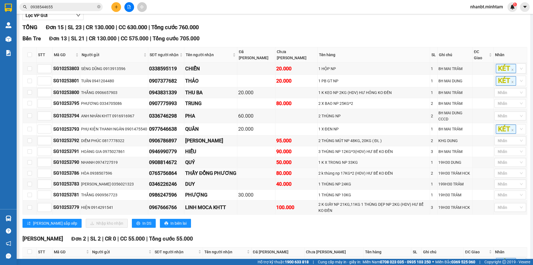
scroll to position [81, 0]
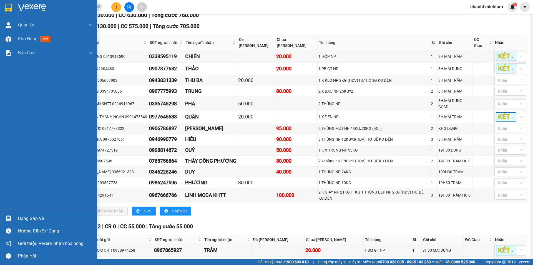
click at [20, 221] on div "Hàng sắp về" at bounding box center [55, 218] width 75 height 8
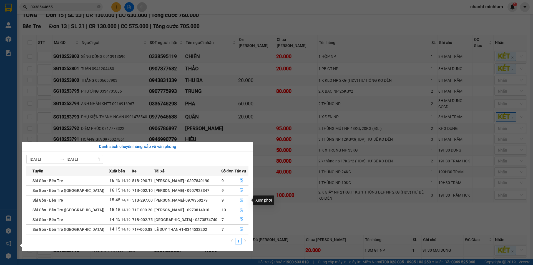
click at [243, 199] on button "button" at bounding box center [242, 200] width 14 height 9
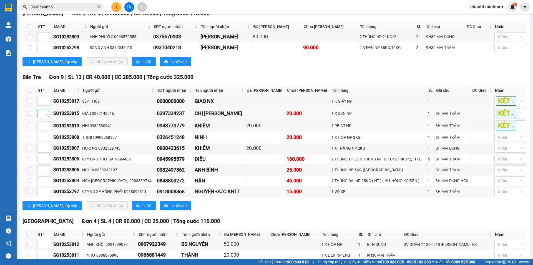
scroll to position [111, 0]
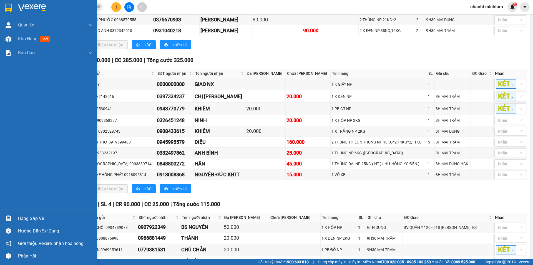
click at [13, 216] on div at bounding box center [9, 218] width 10 height 10
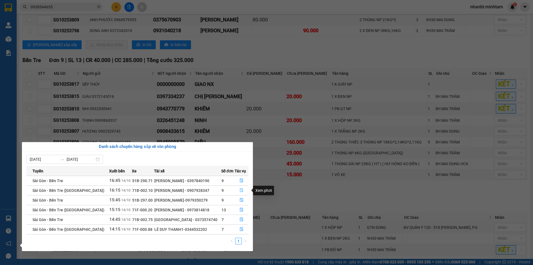
click at [241, 190] on icon "file-done" at bounding box center [242, 190] width 4 height 4
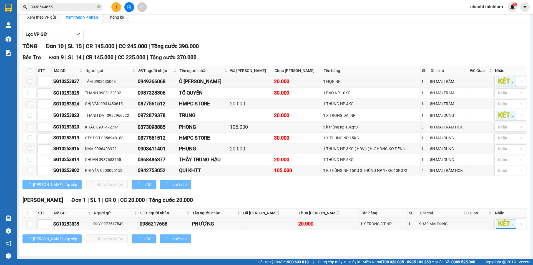
scroll to position [56, 0]
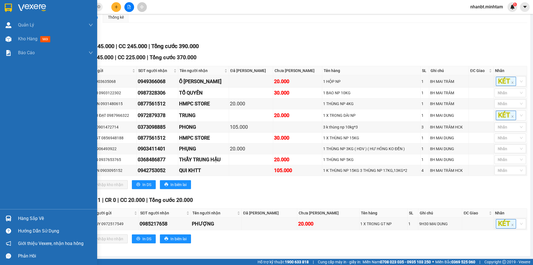
click at [21, 217] on div "Hàng sắp về" at bounding box center [55, 218] width 75 height 8
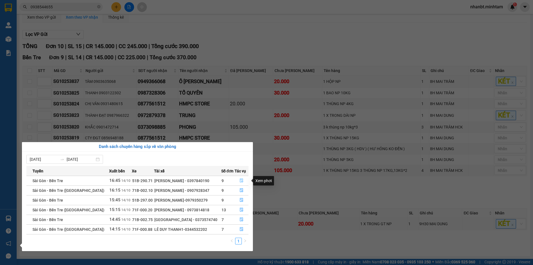
click at [242, 179] on icon "file-done" at bounding box center [242, 180] width 4 height 4
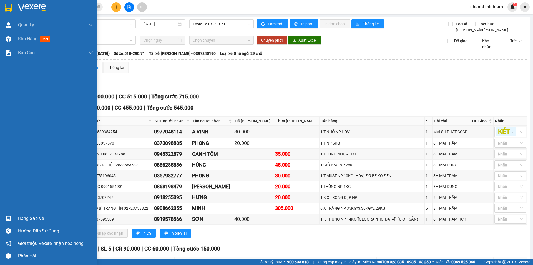
click at [4, 3] on div at bounding box center [9, 8] width 10 height 10
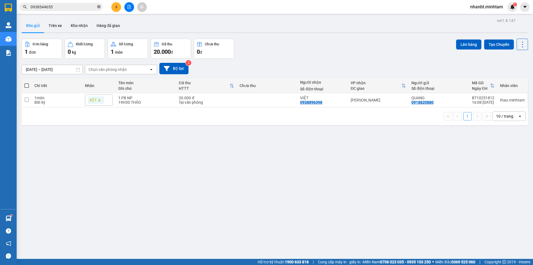
click at [98, 6] on icon "close-circle" at bounding box center [98, 6] width 3 height 3
click at [84, 8] on input "text" at bounding box center [64, 7] width 66 height 6
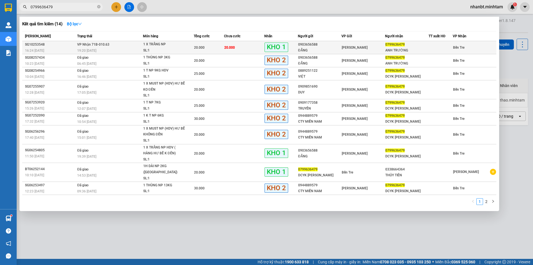
type input "0799636479"
click at [214, 48] on div "20.000" at bounding box center [209, 47] width 30 height 6
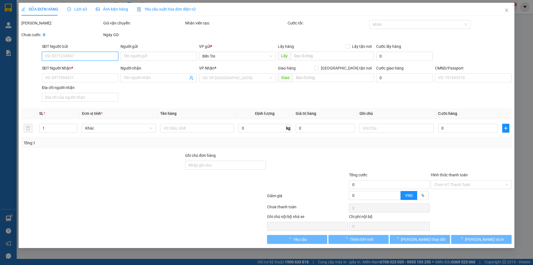
type input "0903656588"
type input "ĐẲNG"
type input "0799636479"
type input "ANH TRƯỜNG"
type input "DGG"
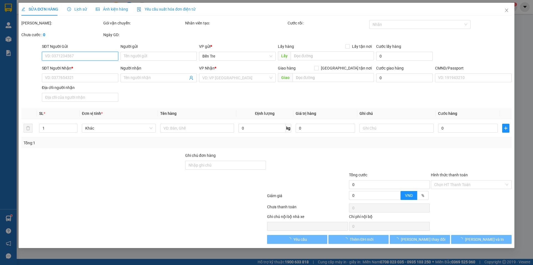
type input "20.000"
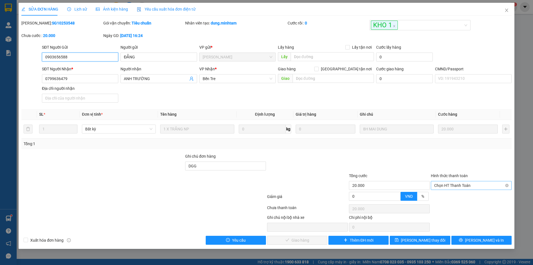
click at [457, 186] on span "Chọn HT Thanh Toán" at bounding box center [471, 185] width 74 height 8
click at [459, 199] on div "Tại văn phòng" at bounding box center [471, 196] width 74 height 6
type input "0"
click at [296, 240] on span "Lưu và Giao hàng" at bounding box center [304, 240] width 53 height 6
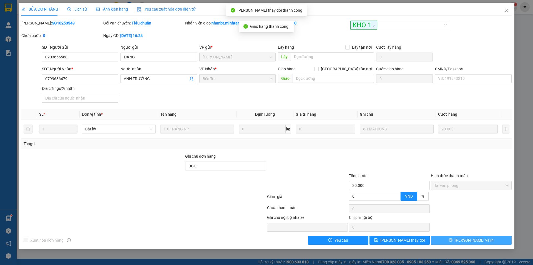
click at [474, 239] on span "Lưu và In" at bounding box center [474, 240] width 39 height 6
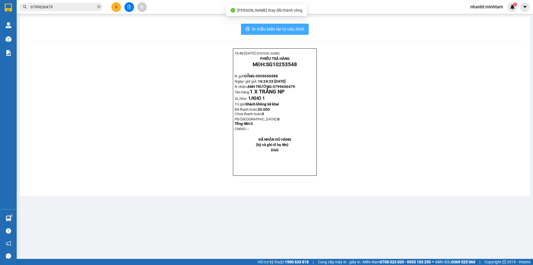
click at [285, 27] on span "In mẫu biên lai tự cấu hình" at bounding box center [278, 29] width 52 height 7
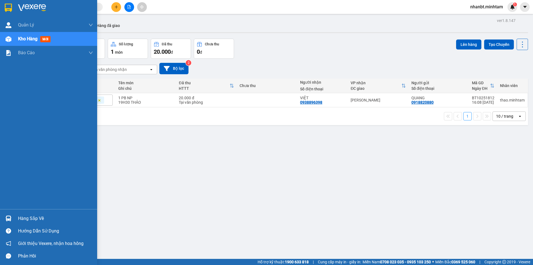
click at [8, 215] on div at bounding box center [9, 218] width 10 height 10
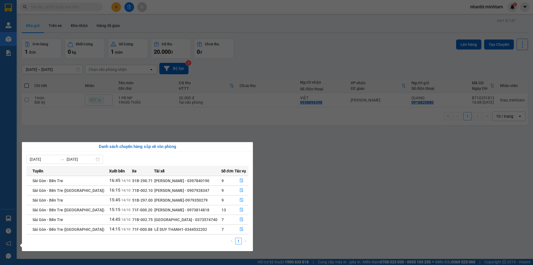
click at [178, 133] on section "Kết quả tìm kiếm ( 0 ) Bộ lọc No Data nhanbt.minhtam 1 Quản [PERSON_NAME] lý gi…" at bounding box center [266, 132] width 533 height 265
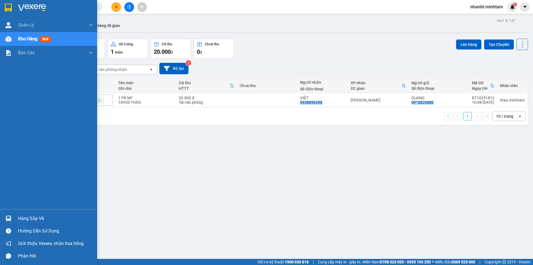
click at [7, 4] on img at bounding box center [8, 8] width 7 height 8
